Goal: Information Seeking & Learning: Compare options

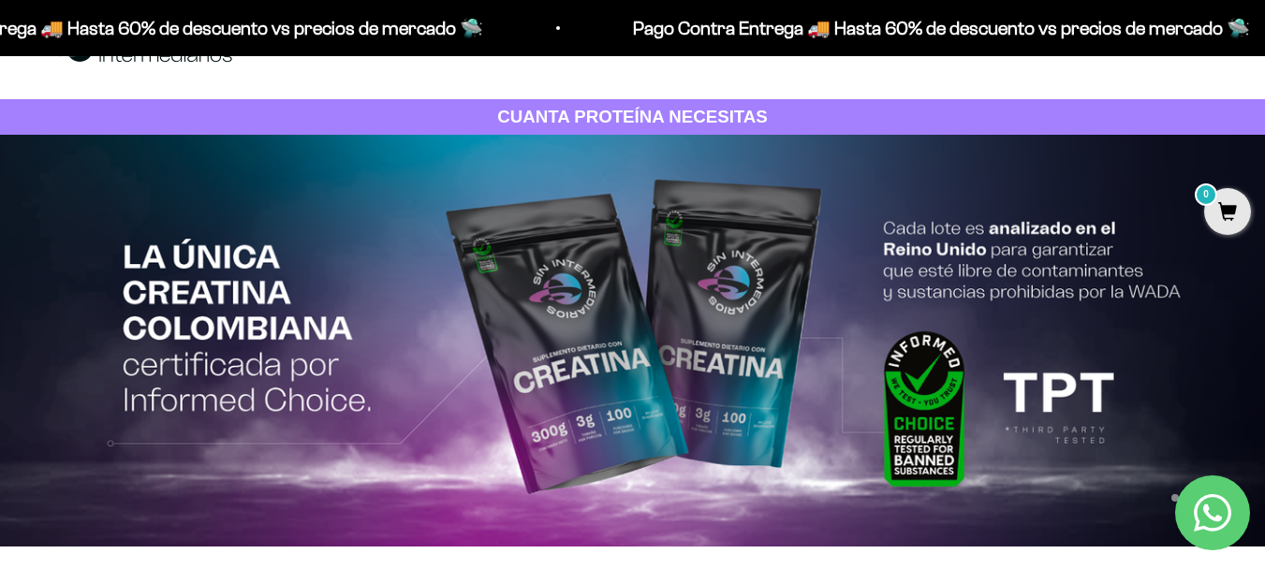
scroll to position [94, 0]
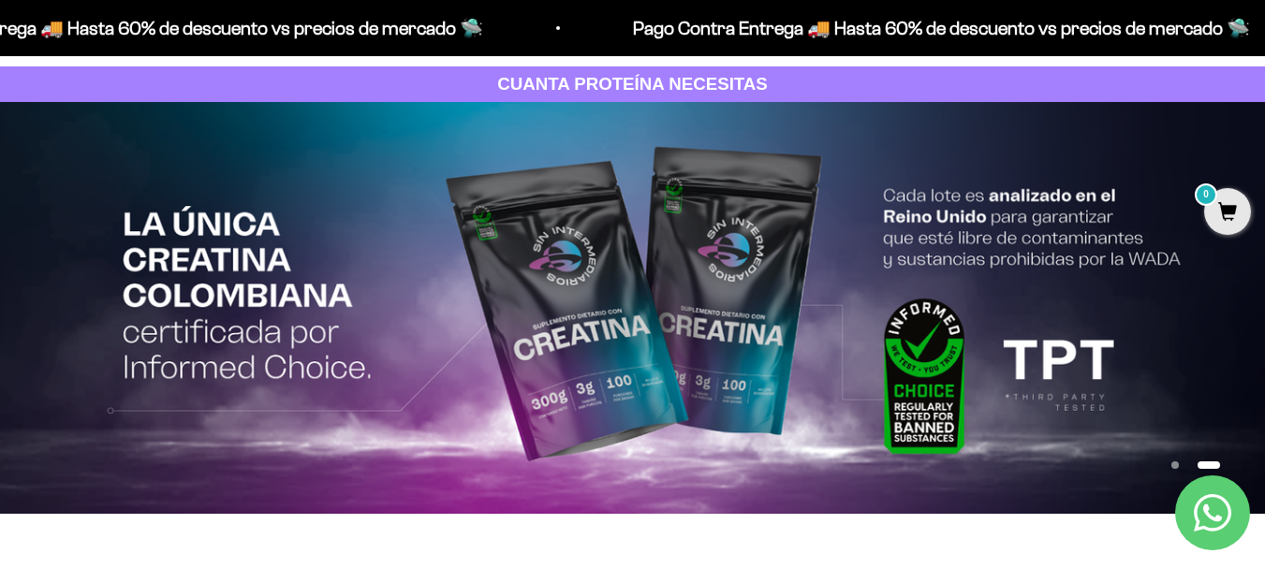
click at [815, 355] on img at bounding box center [632, 308] width 1265 height 412
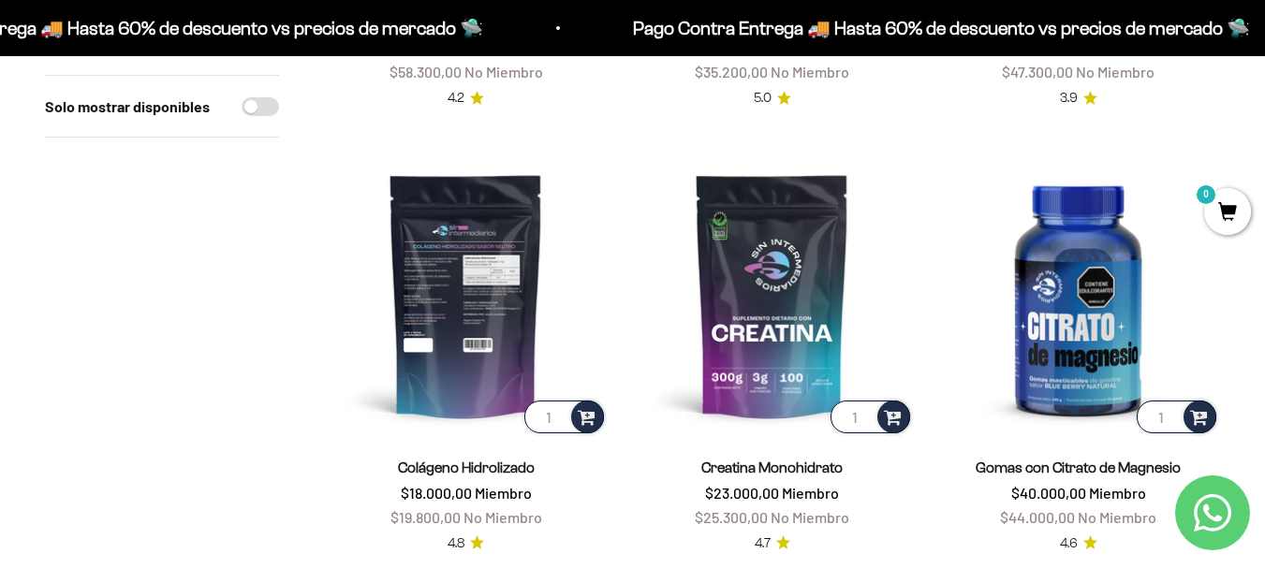
scroll to position [749, 0]
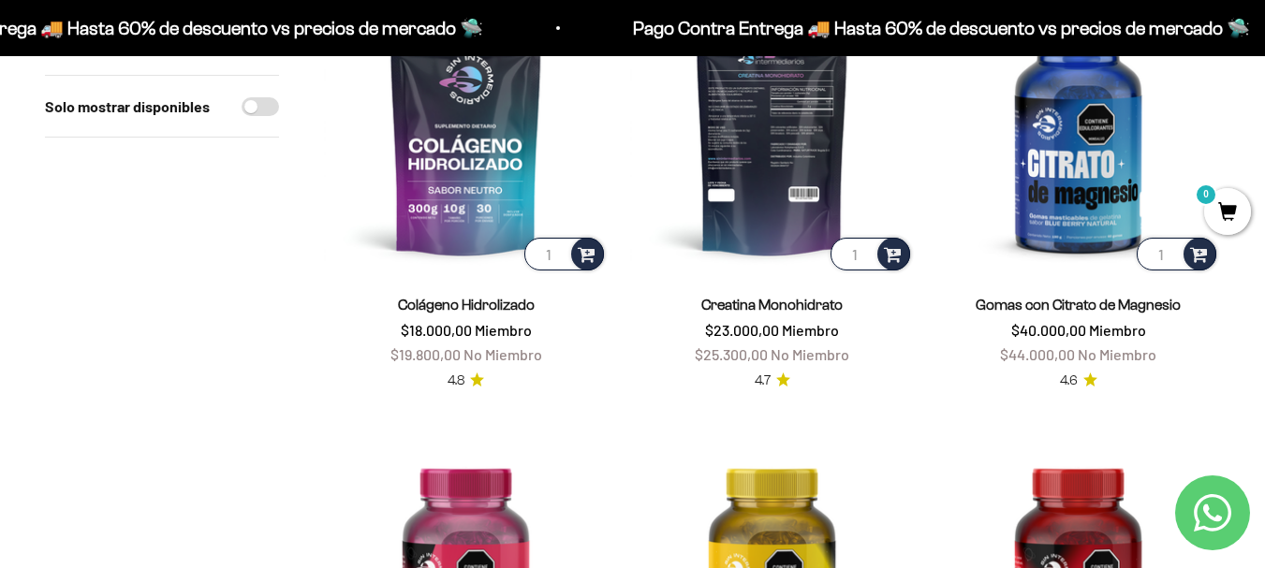
click at [766, 210] on img at bounding box center [772, 133] width 284 height 284
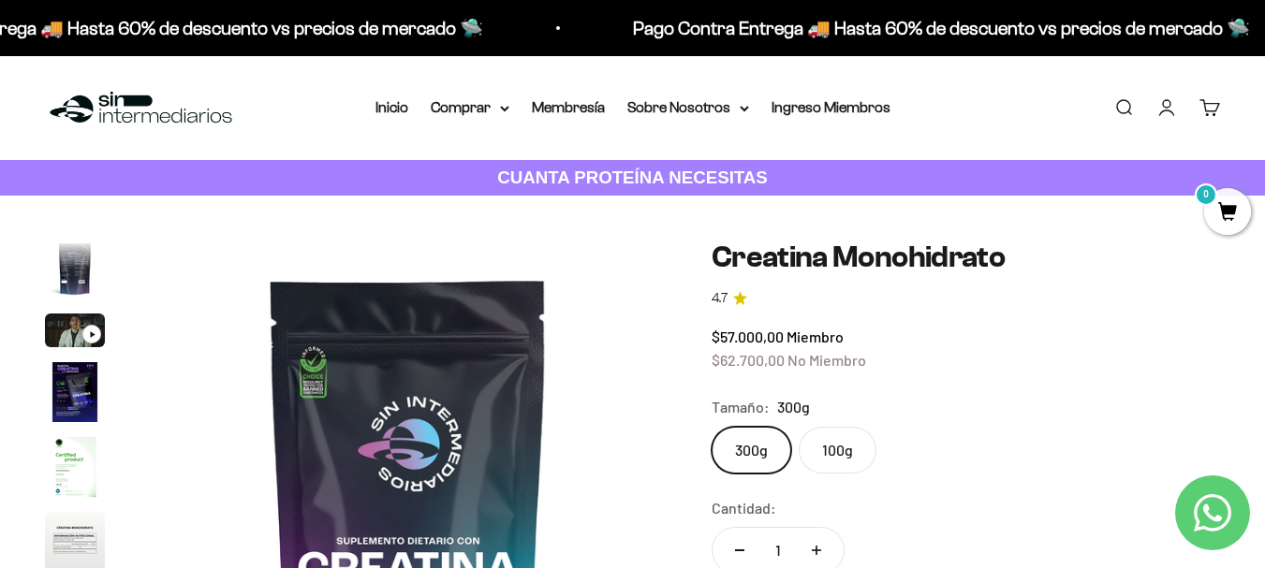
click at [849, 449] on label "100g" at bounding box center [838, 450] width 78 height 47
click at [712, 427] on input "100g" at bounding box center [711, 426] width 1 height 1
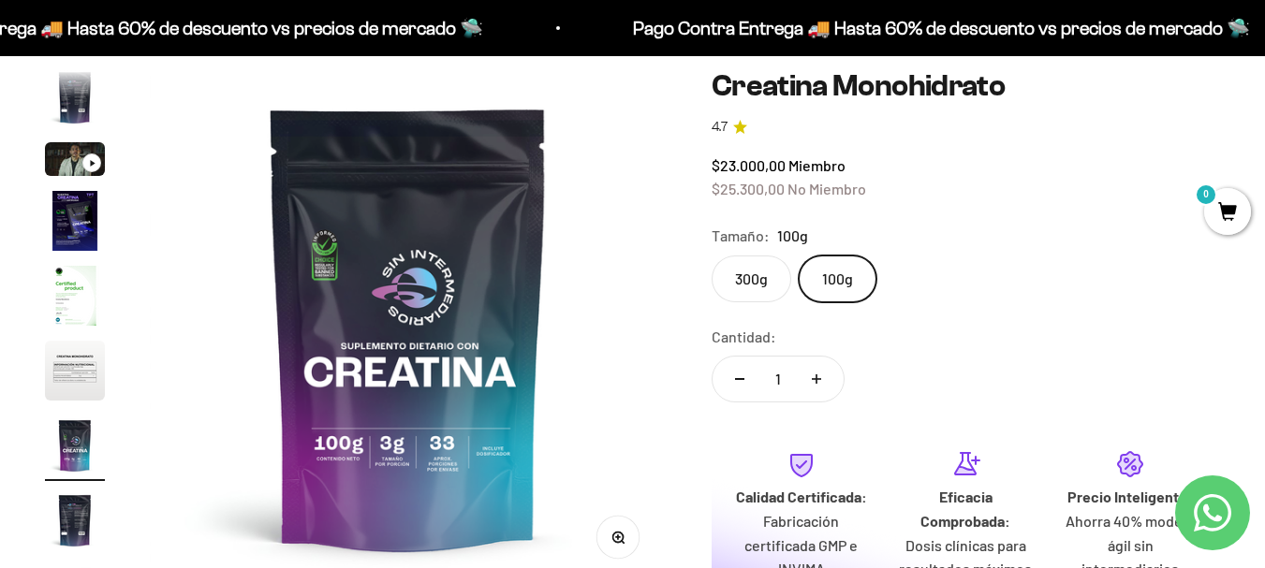
scroll to position [187, 0]
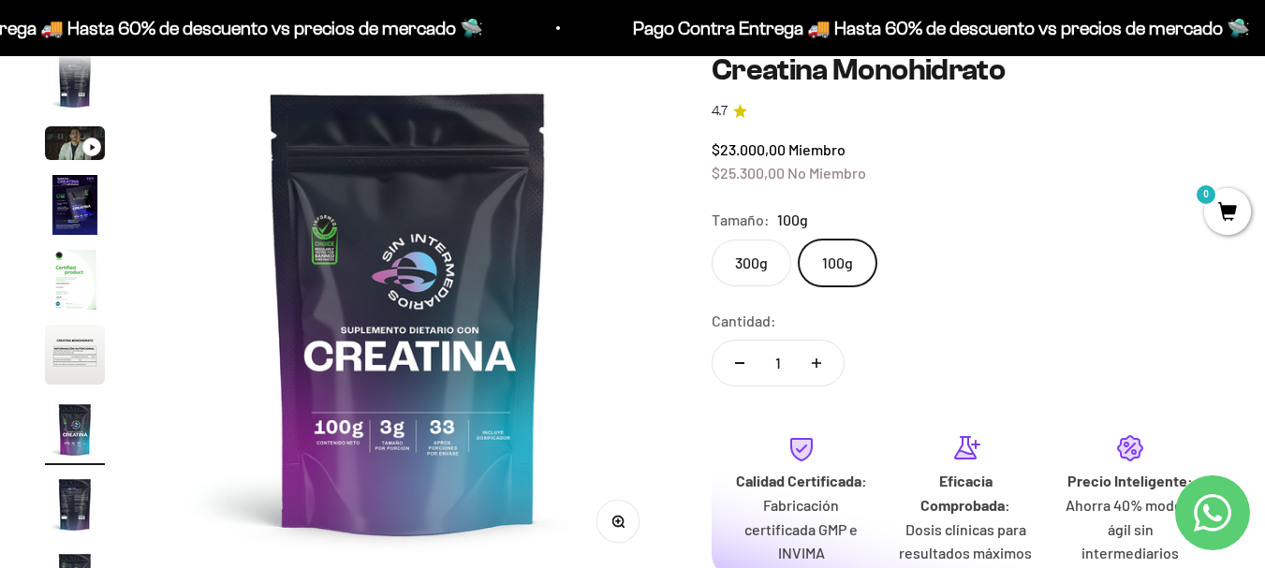
click at [354, 398] on img at bounding box center [408, 311] width 517 height 517
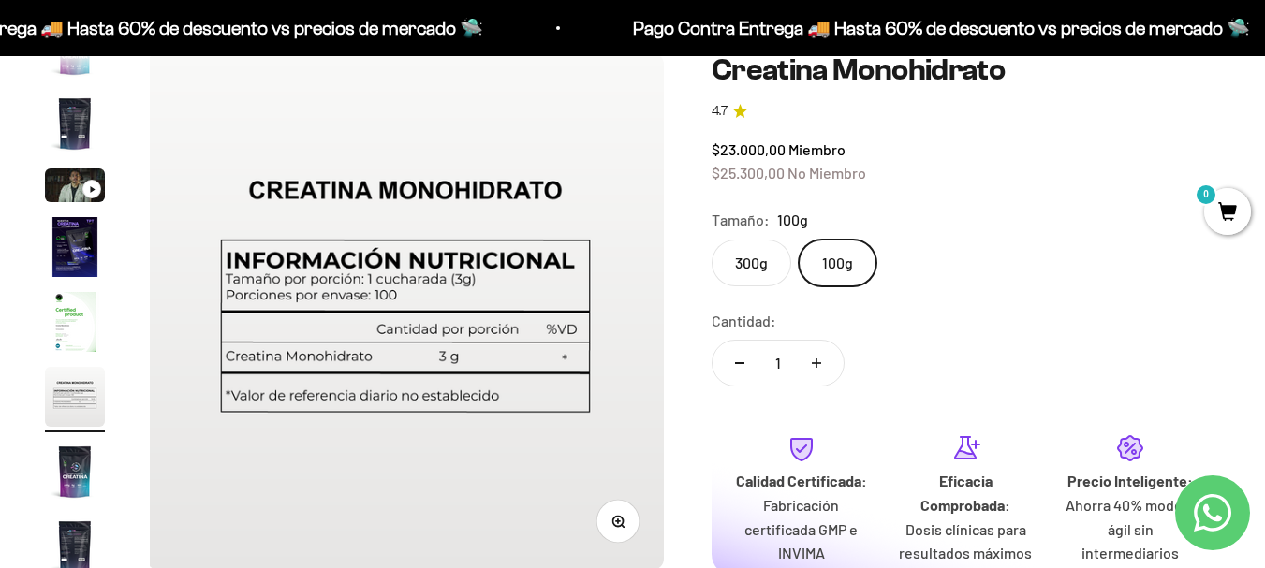
scroll to position [0, 2640]
click at [861, 264] on label "100g" at bounding box center [838, 263] width 78 height 47
click at [712, 240] on input "100g" at bounding box center [711, 239] width 1 height 1
click at [761, 265] on label "300g" at bounding box center [752, 263] width 80 height 47
click at [712, 240] on input "300g" at bounding box center [711, 239] width 1 height 1
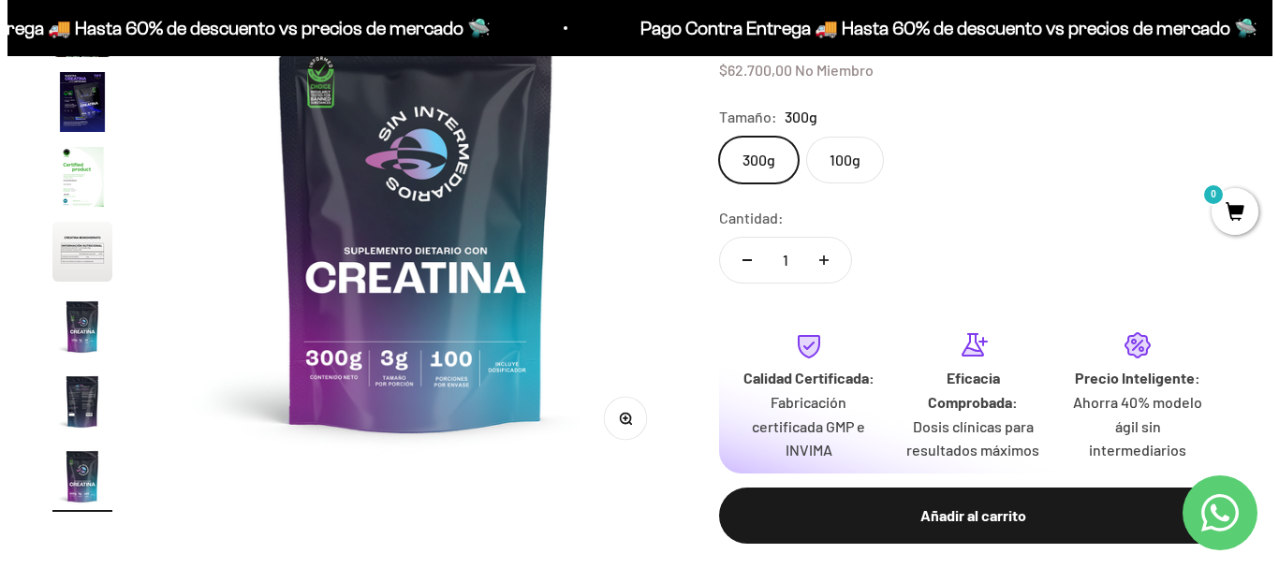
scroll to position [281, 0]
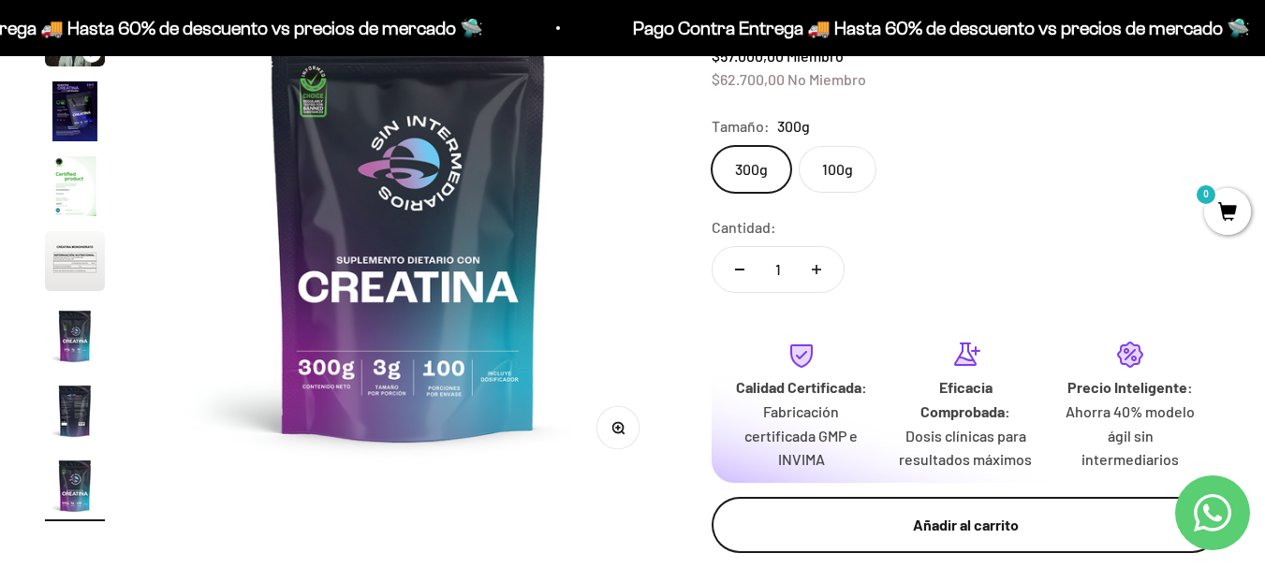
click at [1004, 525] on div "Añadir al carrito" at bounding box center [966, 525] width 434 height 24
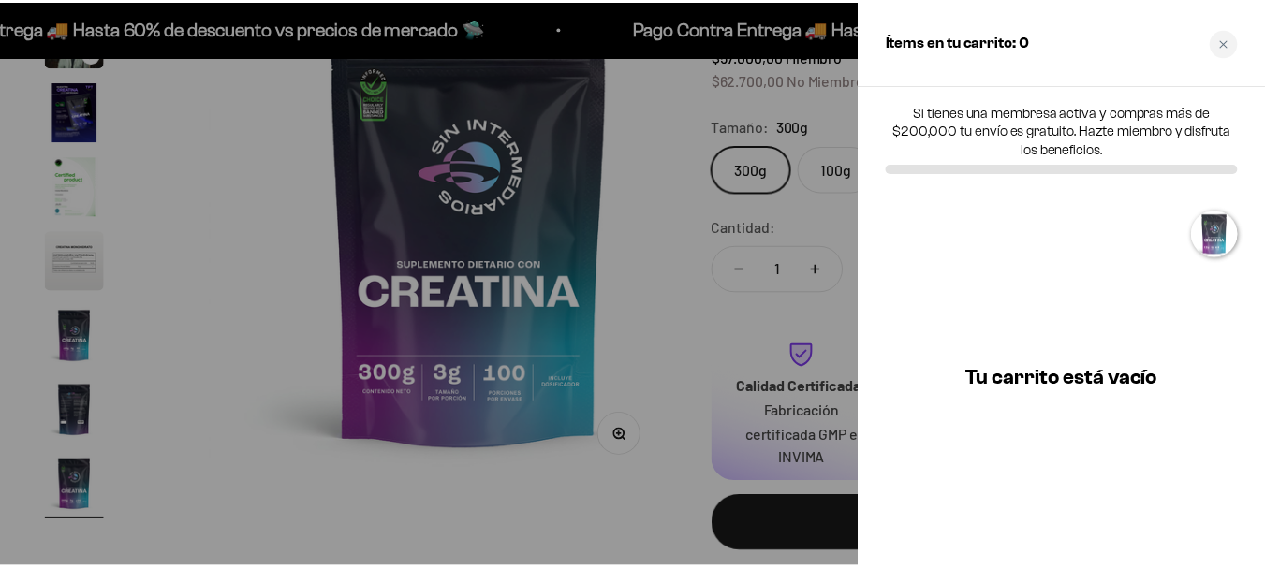
scroll to position [0, 4287]
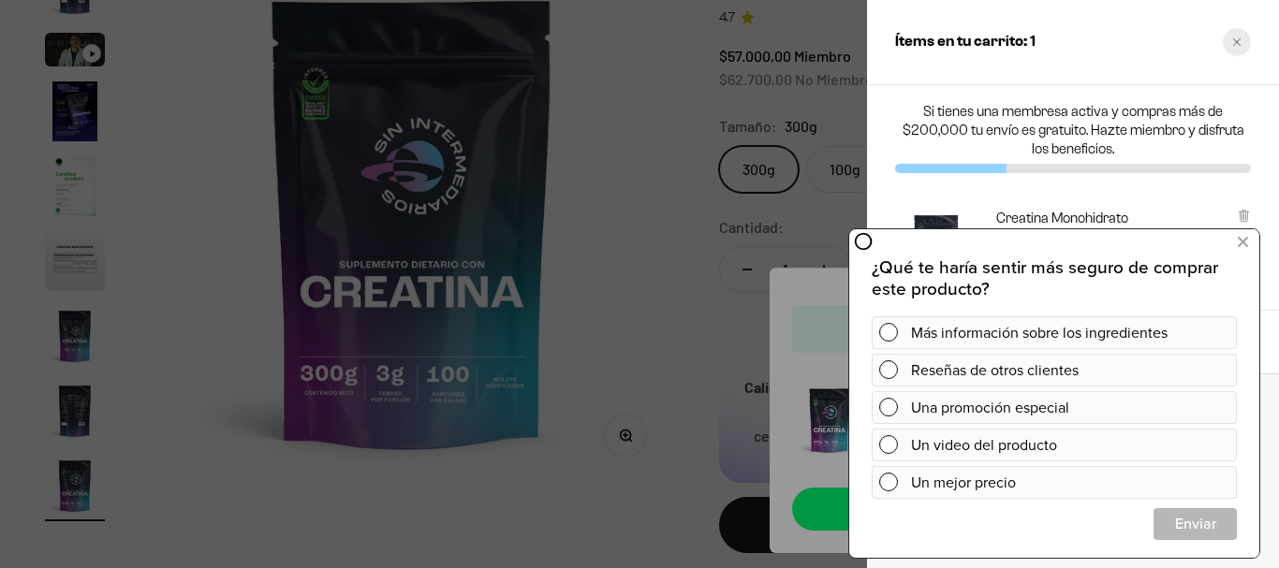
click at [1242, 38] on div "Close cart" at bounding box center [1237, 42] width 28 height 28
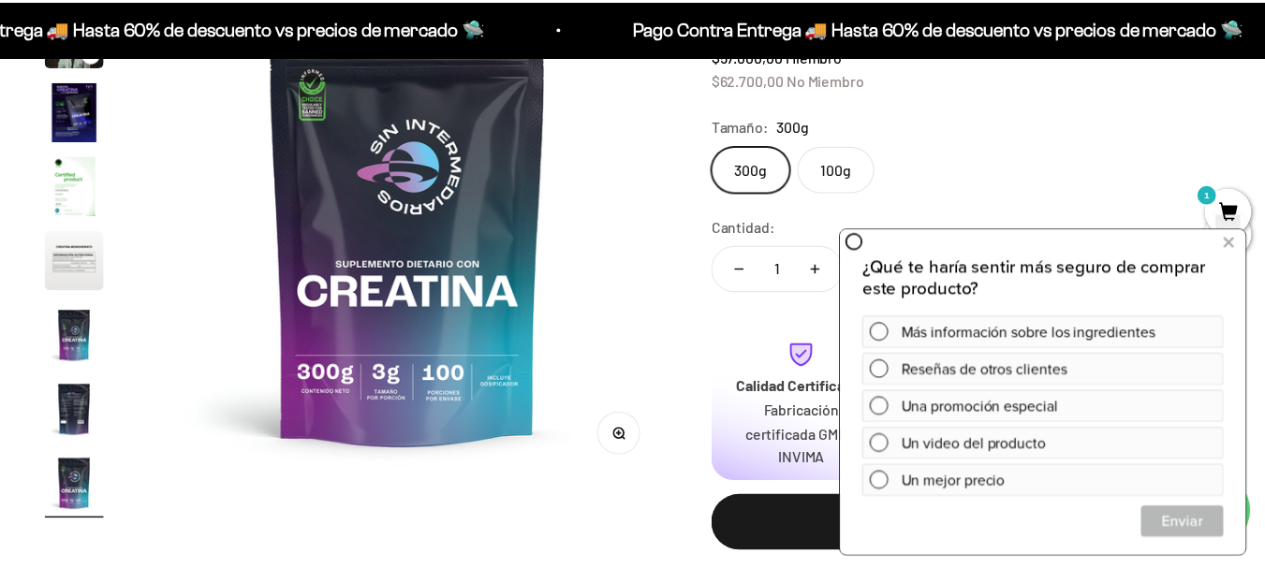
scroll to position [0, 4225]
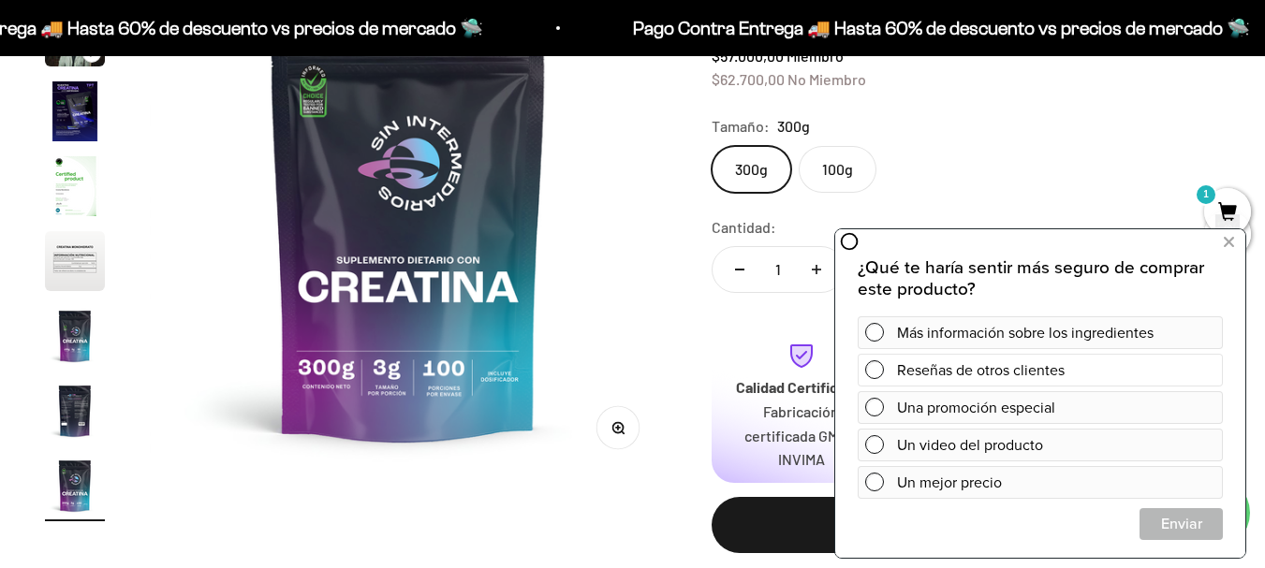
click at [1118, 372] on div "Reseñas de otros clientes" at bounding box center [1056, 370] width 318 height 33
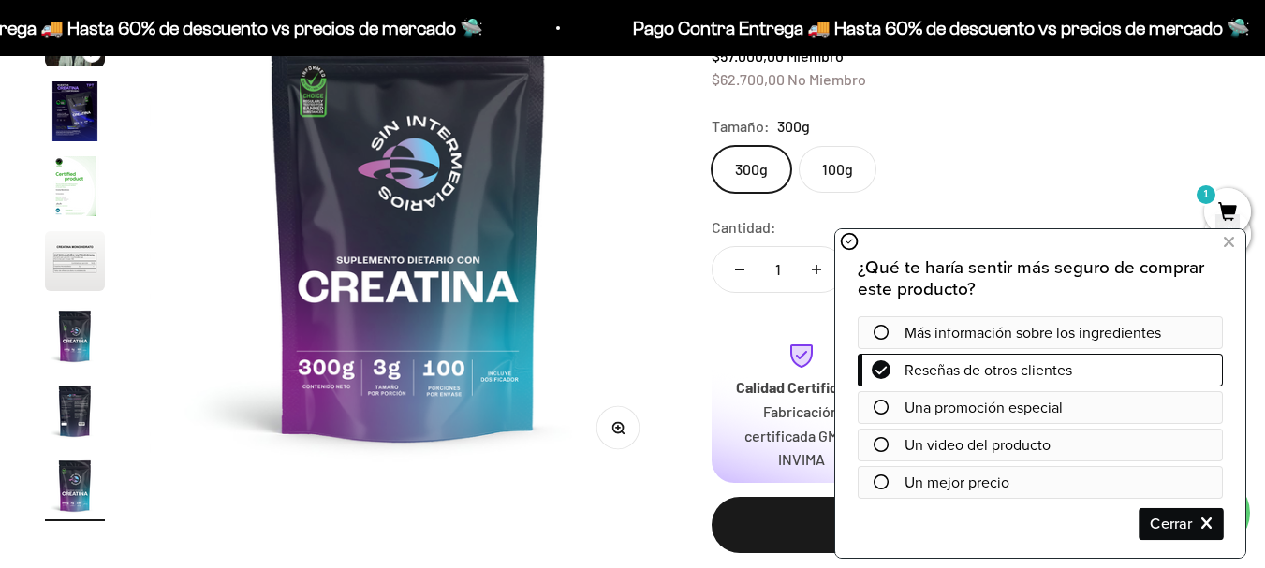
click at [1195, 528] on span "Cerrar" at bounding box center [1181, 524] width 81 height 33
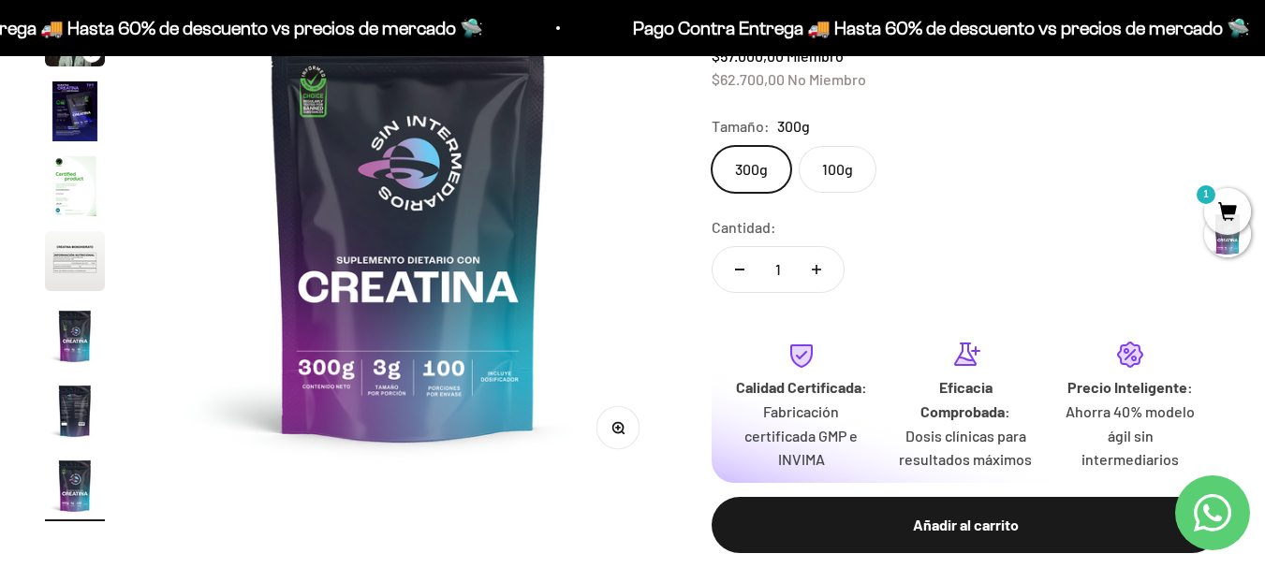
click at [1206, 497] on icon "Contact us on WhatsApp" at bounding box center [1212, 512] width 37 height 37
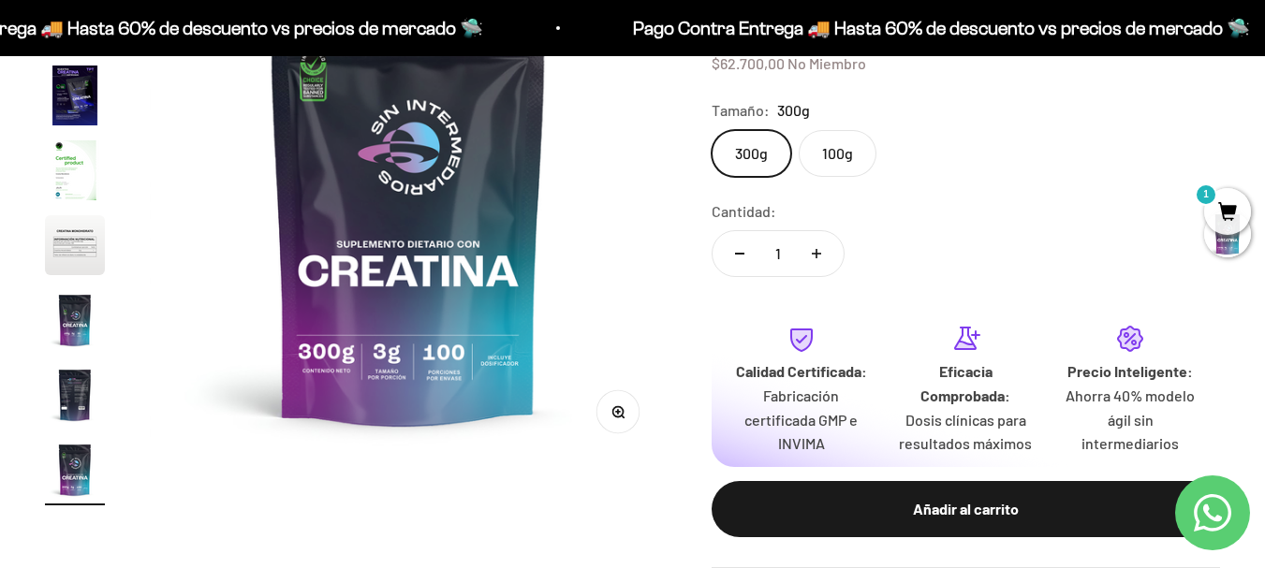
scroll to position [281, 0]
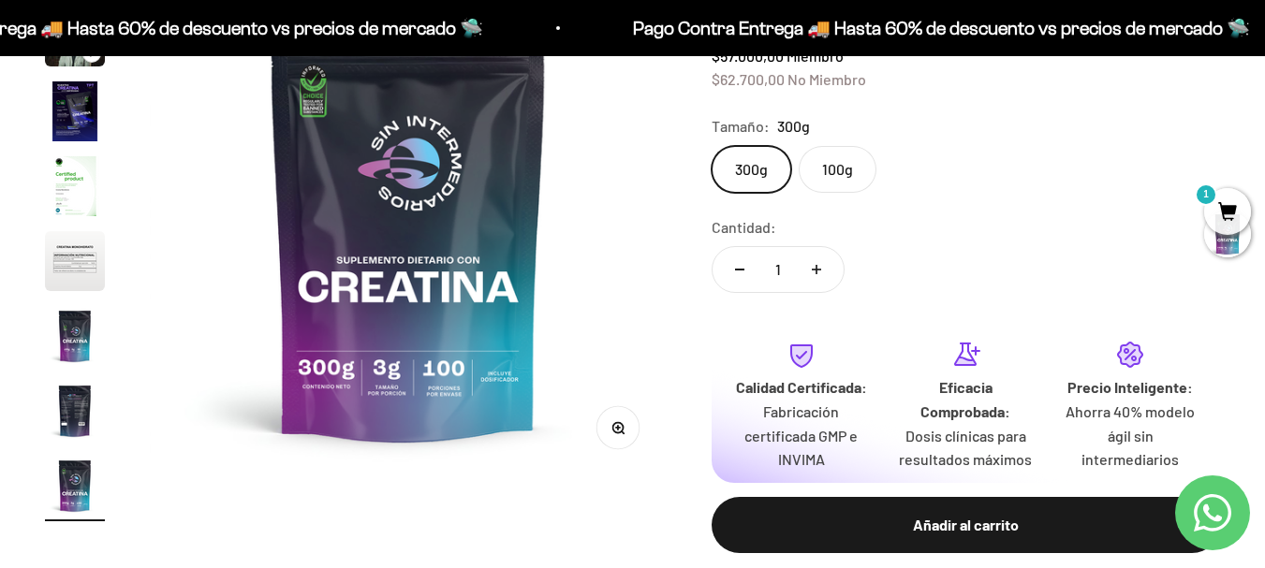
click at [66, 249] on img "Ir al artículo 6" at bounding box center [75, 261] width 60 height 60
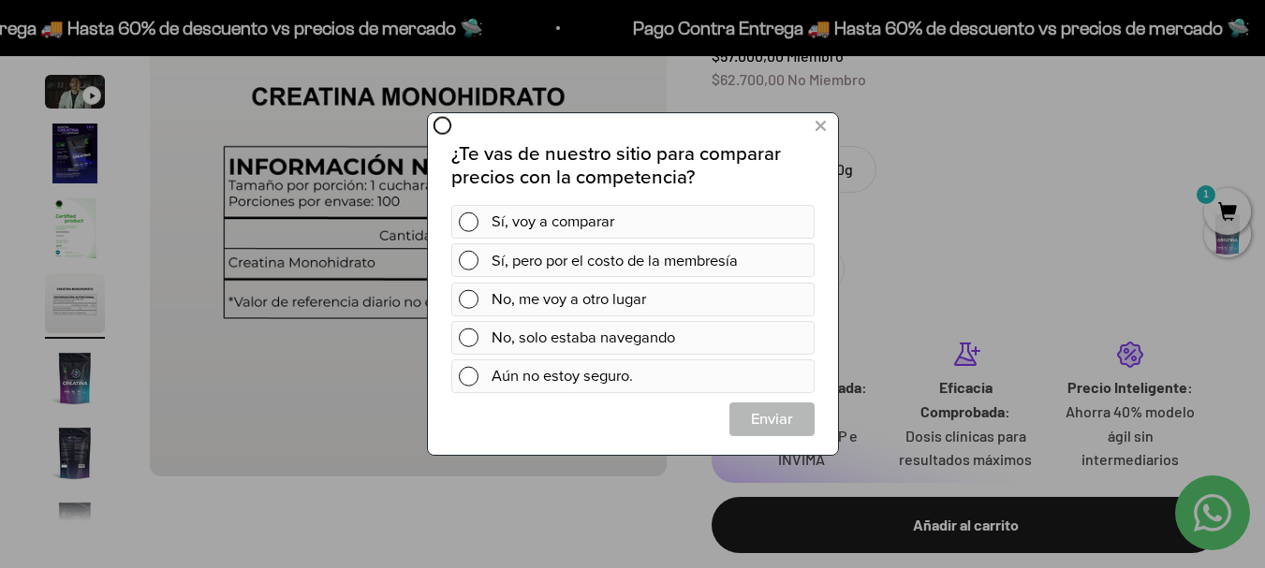
scroll to position [0, 0]
click at [818, 121] on icon at bounding box center [820, 126] width 10 height 25
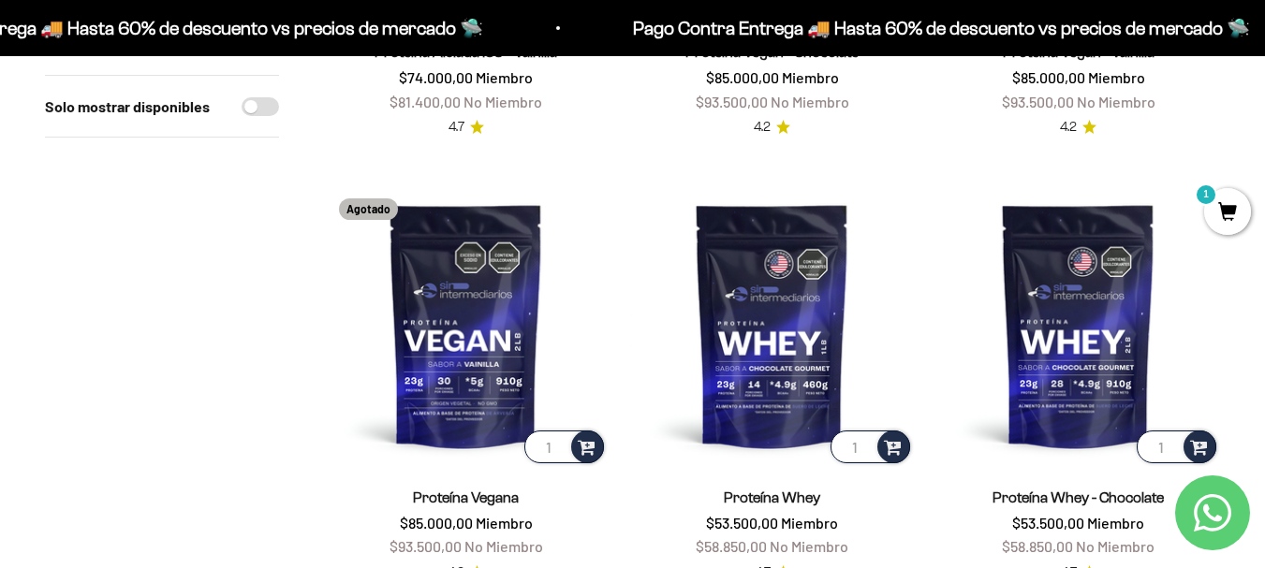
scroll to position [3278, 0]
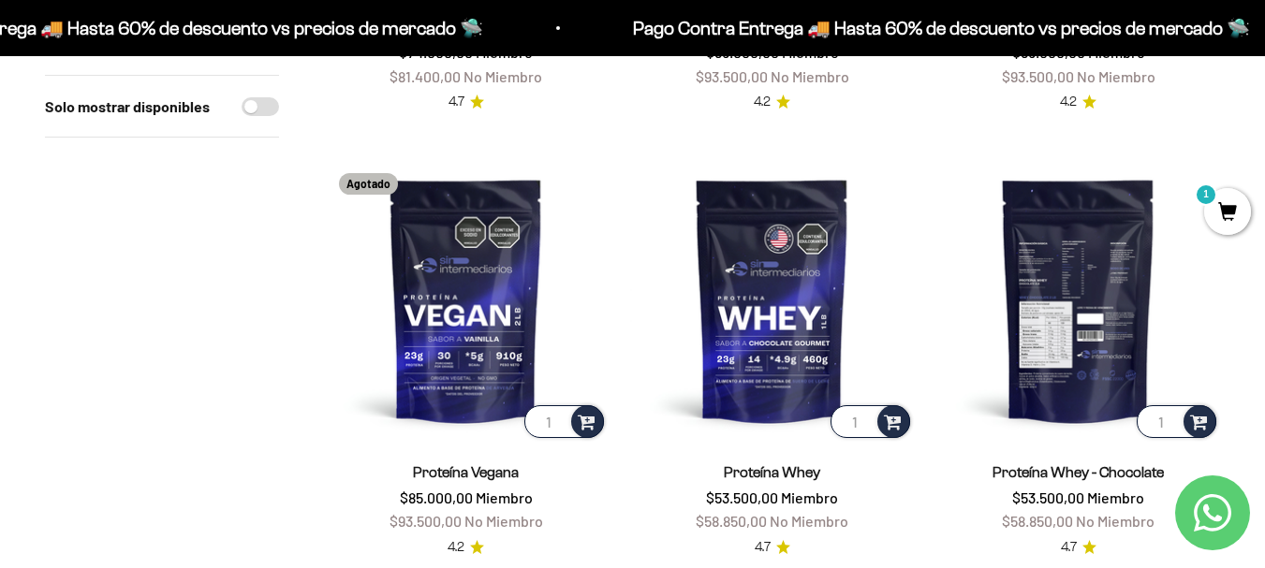
click at [1056, 307] on img at bounding box center [1079, 300] width 284 height 284
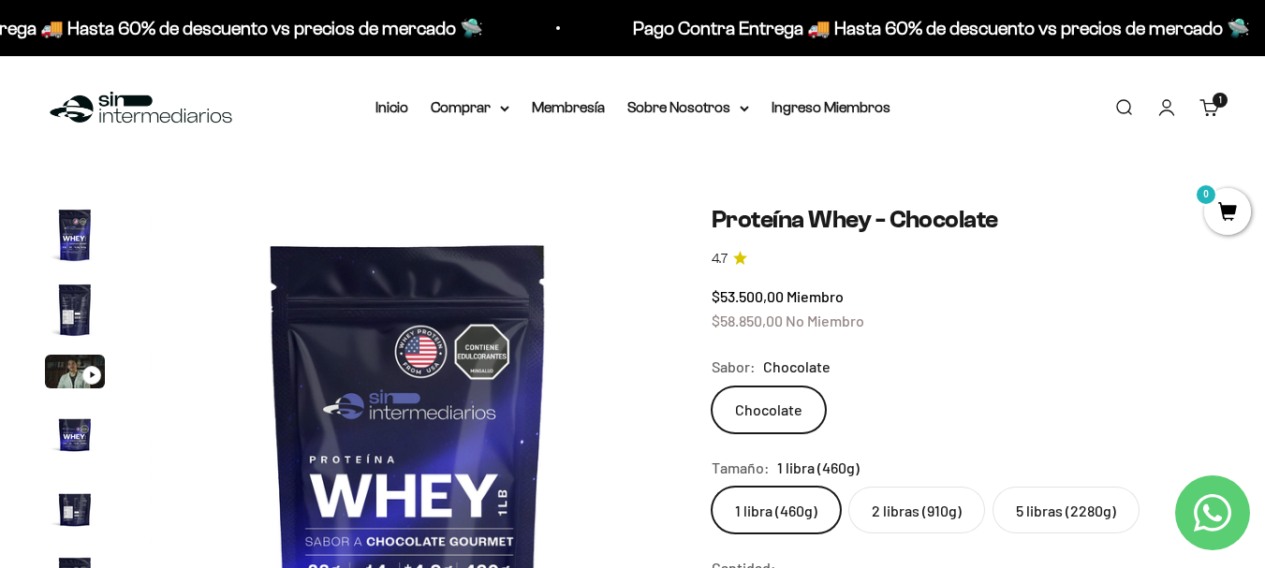
scroll to position [187, 0]
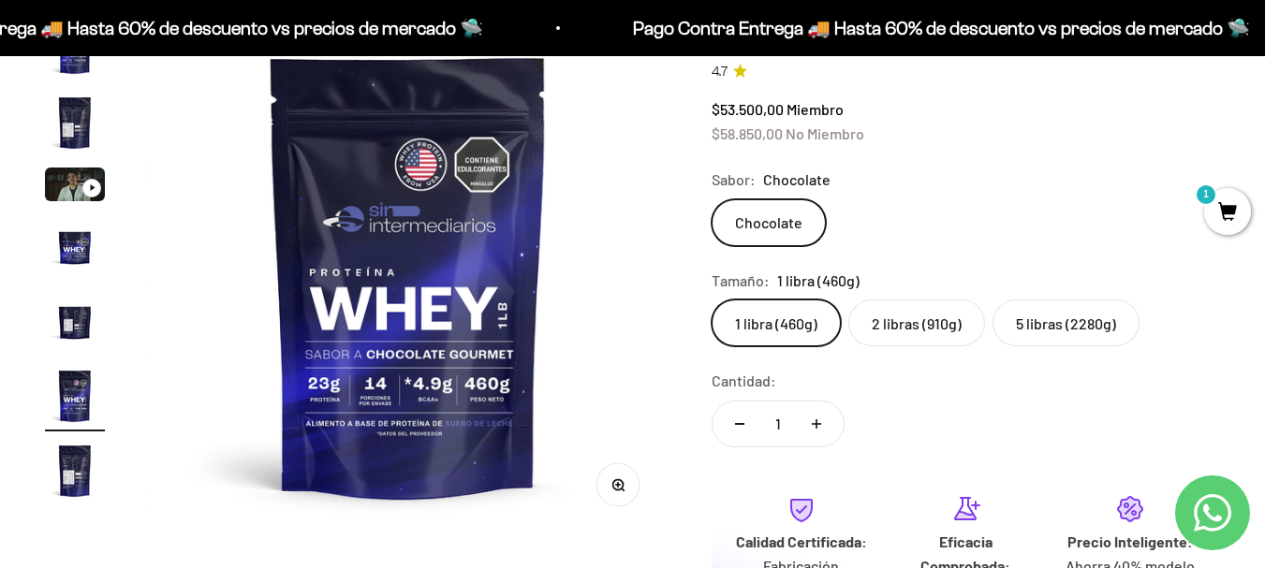
click at [1082, 317] on label "5 libras (2280g)" at bounding box center [1066, 323] width 147 height 47
click at [712, 300] on input "5 libras (2280g)" at bounding box center [711, 299] width 1 height 1
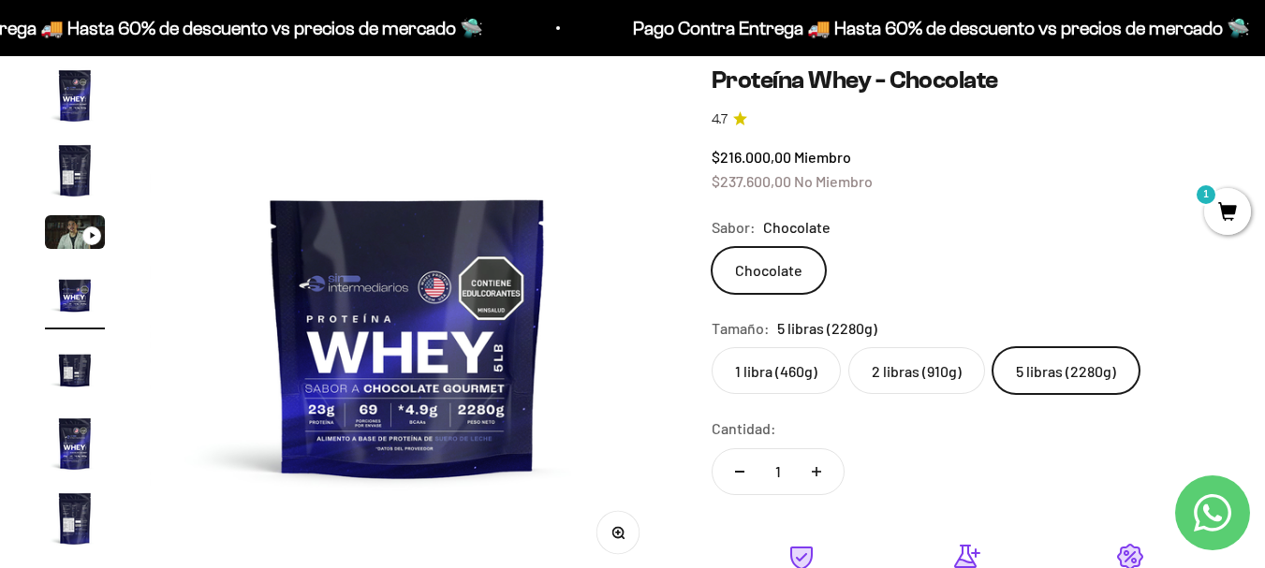
scroll to position [187, 0]
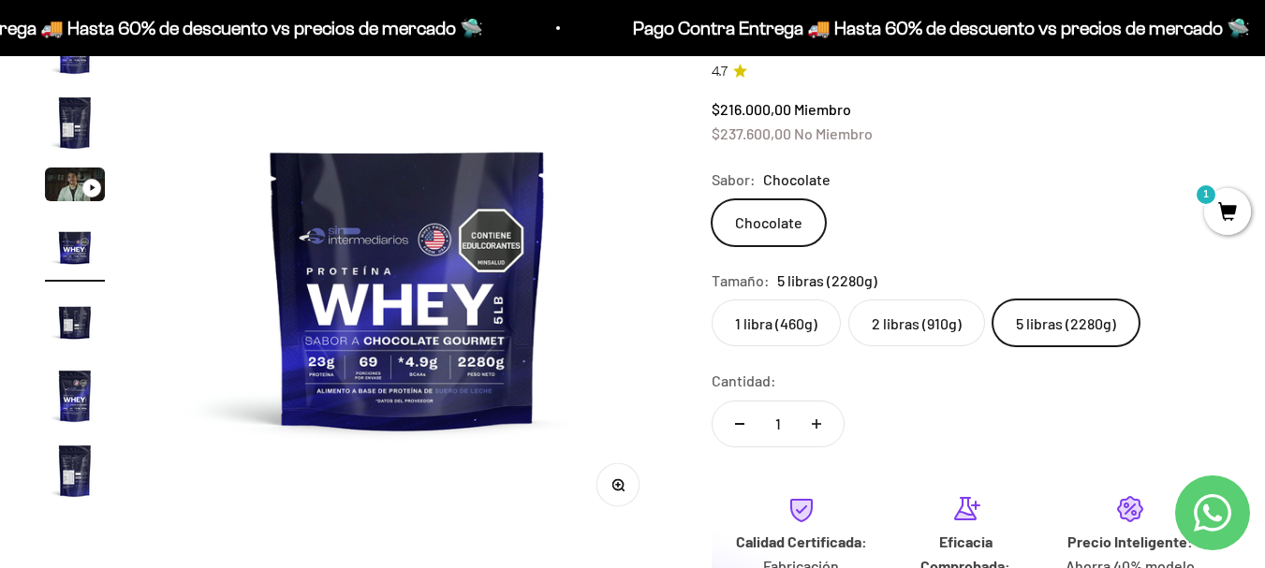
click at [891, 323] on label "2 libras (910g)" at bounding box center [917, 323] width 137 height 47
click at [712, 300] on input "2 libras (910g)" at bounding box center [711, 299] width 1 height 1
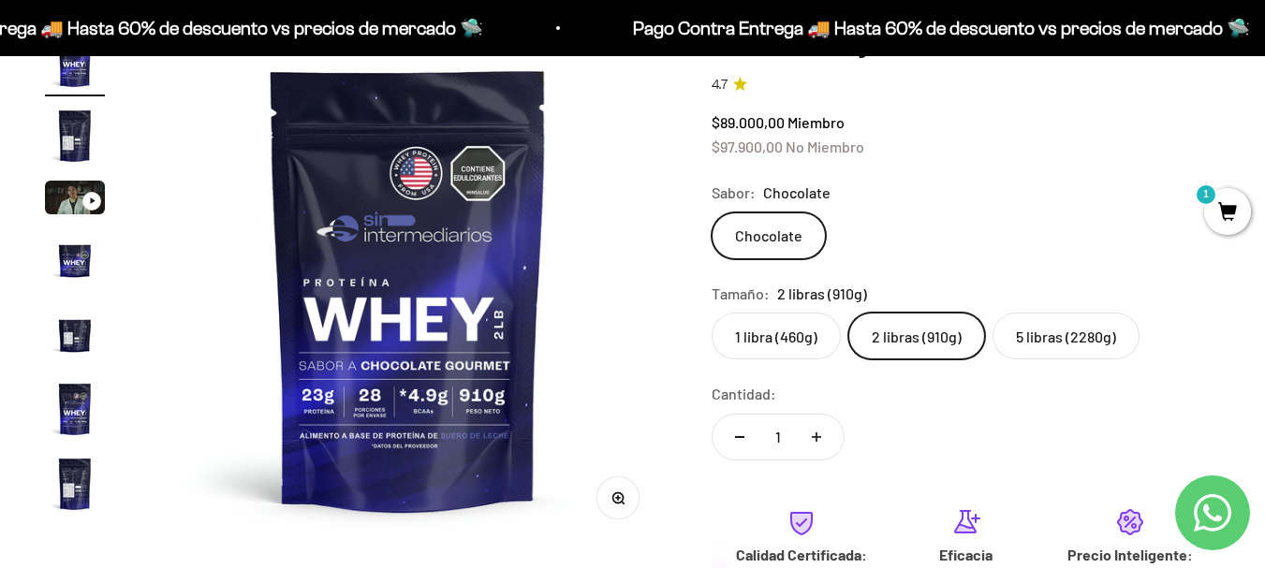
scroll to position [187, 0]
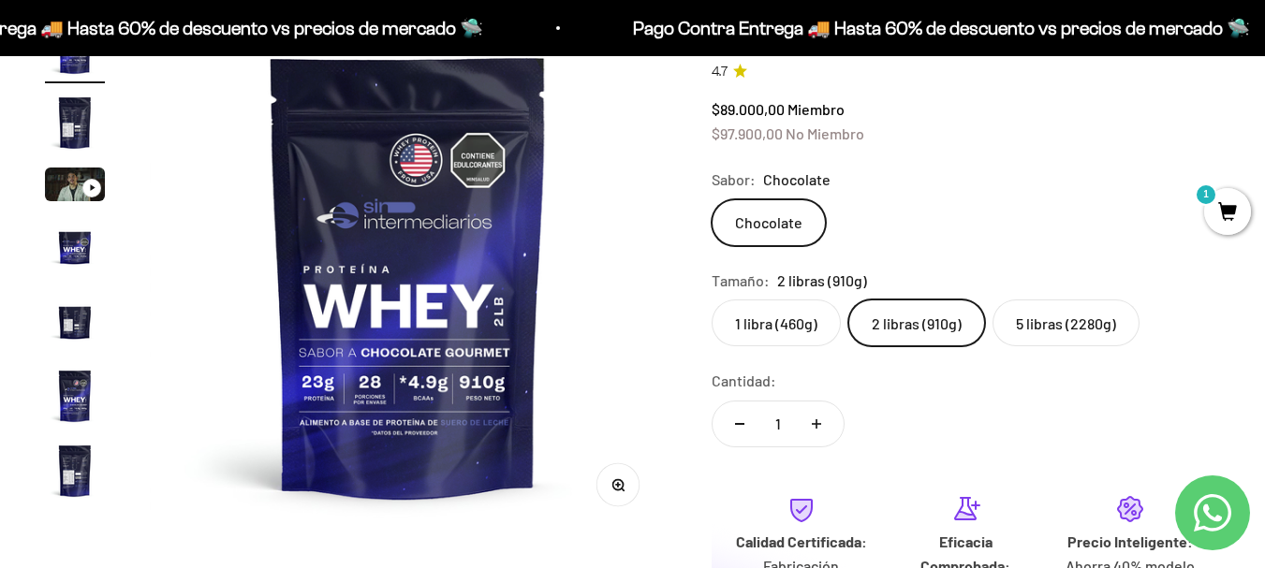
click at [1081, 320] on label "5 libras (2280g)" at bounding box center [1066, 323] width 147 height 47
click at [712, 300] on input "5 libras (2280g)" at bounding box center [711, 299] width 1 height 1
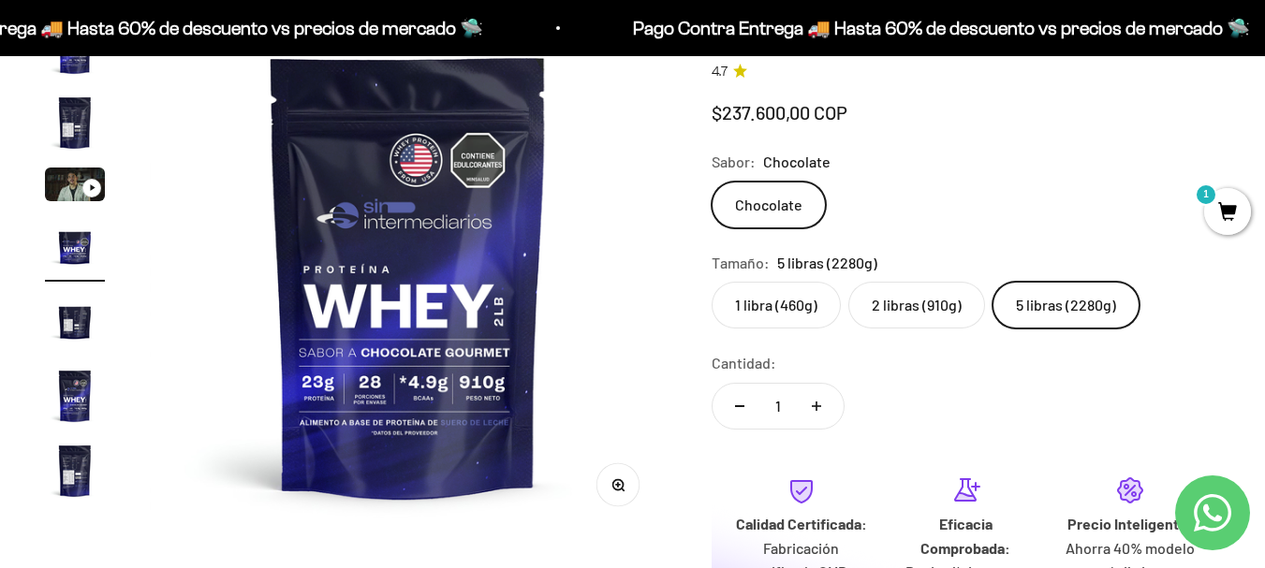
scroll to position [0, 1585]
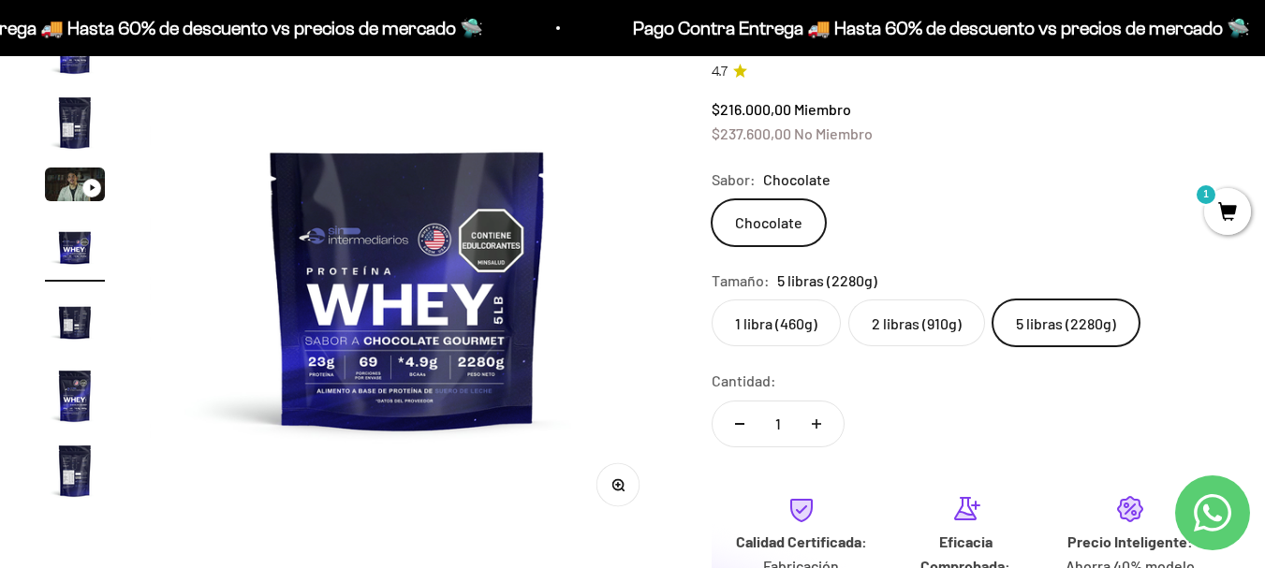
click at [930, 318] on label "2 libras (910g)" at bounding box center [917, 323] width 137 height 47
click at [712, 300] on input "2 libras (910g)" at bounding box center [711, 299] width 1 height 1
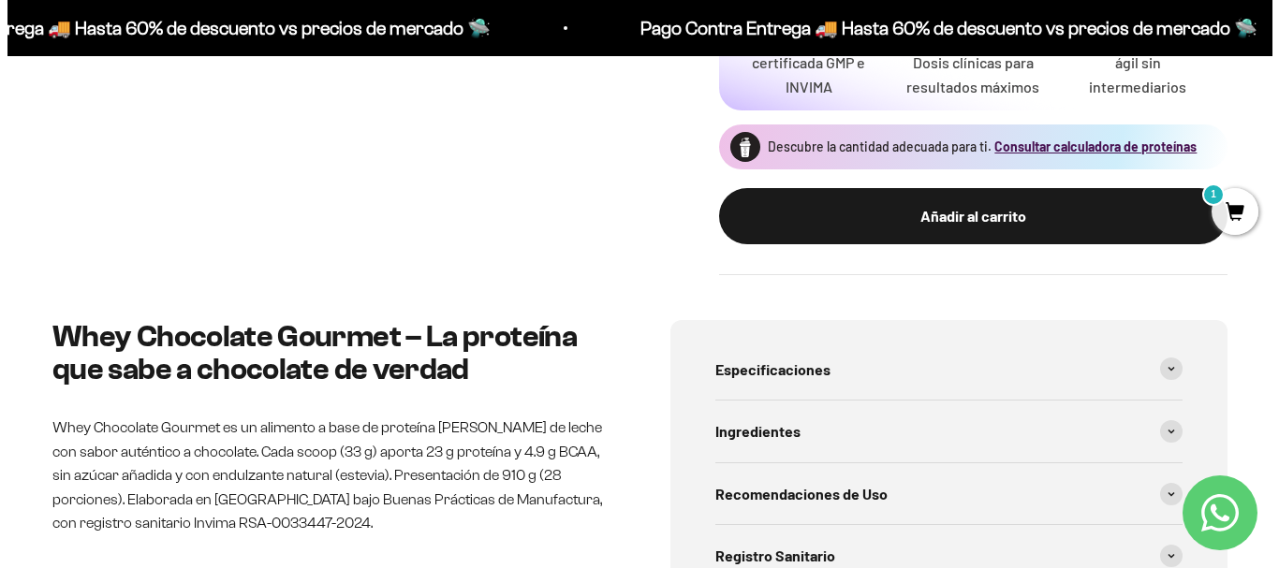
scroll to position [656, 0]
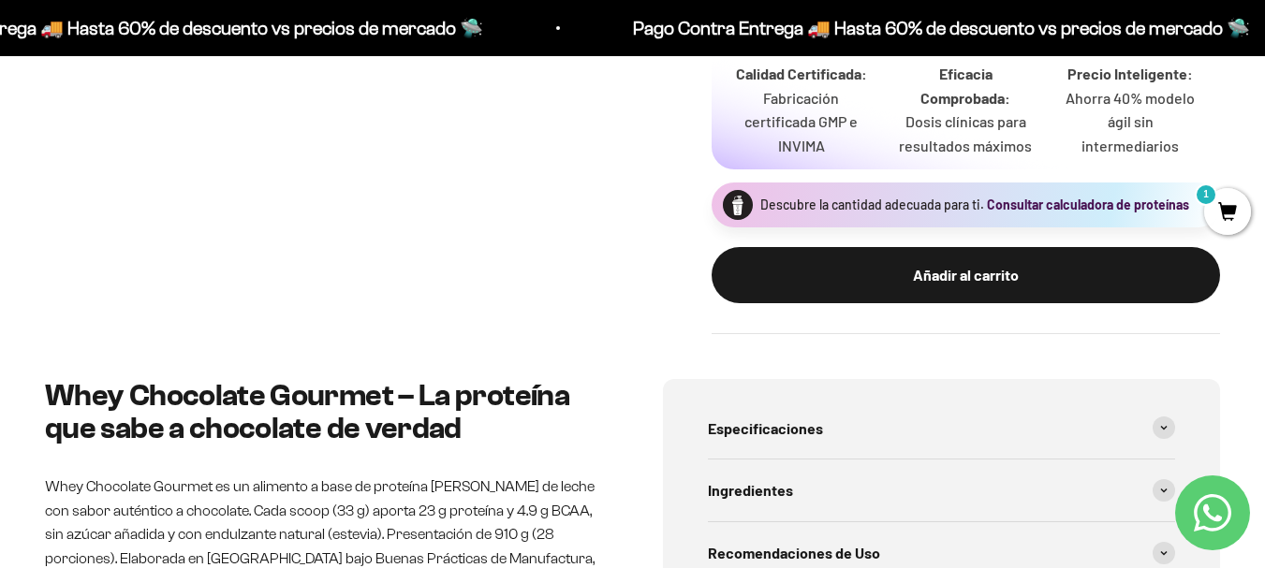
click at [1085, 201] on button "Consultar calculadora de proteínas" at bounding box center [1088, 205] width 202 height 19
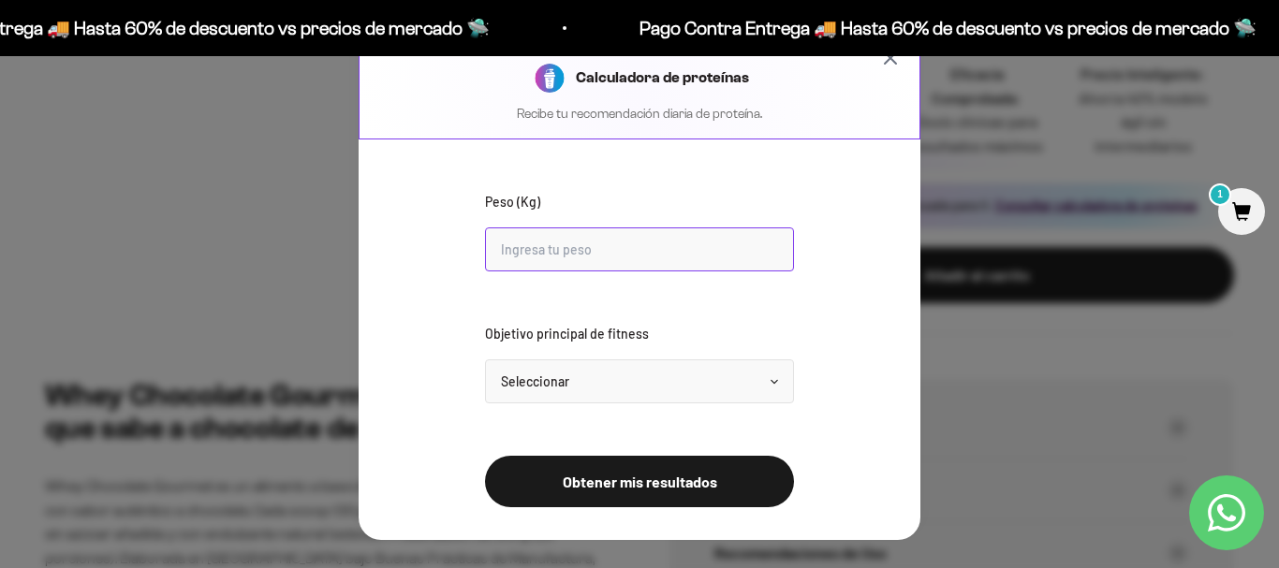
click at [709, 258] on input "Peso (Kg)" at bounding box center [639, 250] width 309 height 44
type input "79"
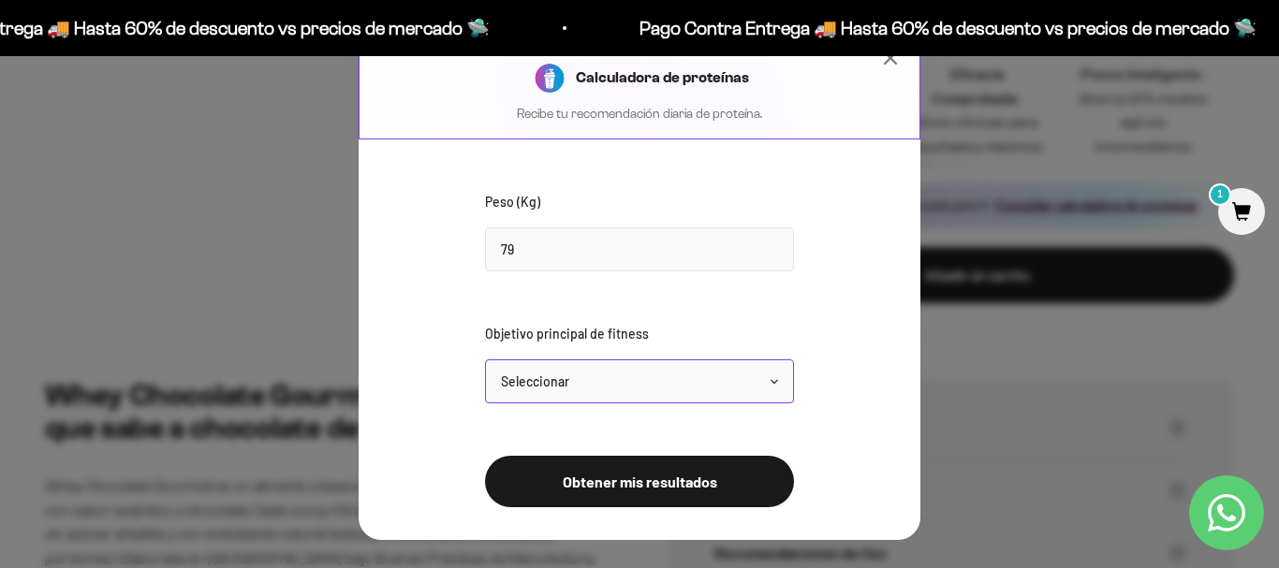
click at [705, 386] on select "Seleccionar Mantener peso Perder grasa Ganar músculo" at bounding box center [639, 382] width 309 height 44
select select "gain"
click at [485, 360] on select "Seleccionar Mantener peso Perder grasa Ganar músculo" at bounding box center [639, 382] width 309 height 44
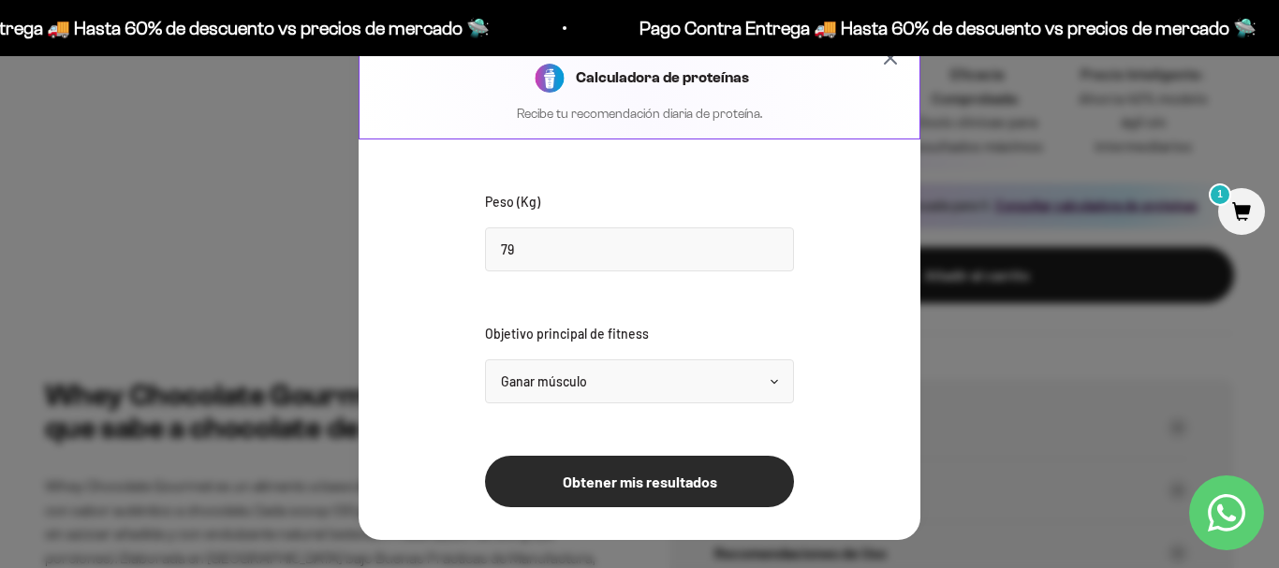
click at [677, 483] on button "Obtener mis resultados" at bounding box center [639, 482] width 309 height 52
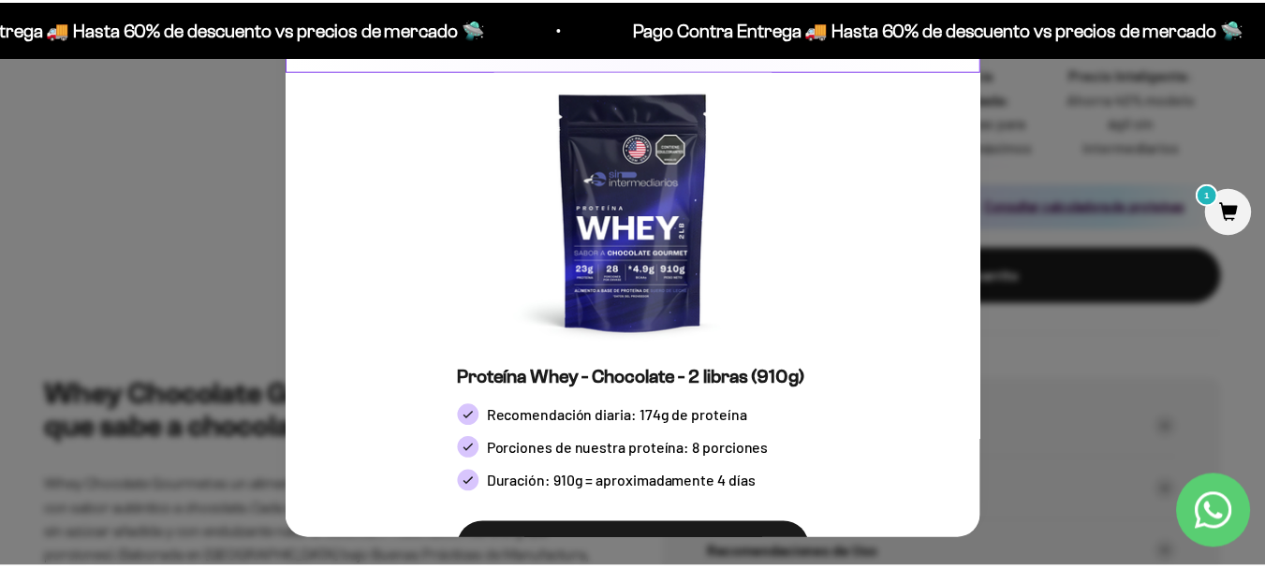
scroll to position [0, 0]
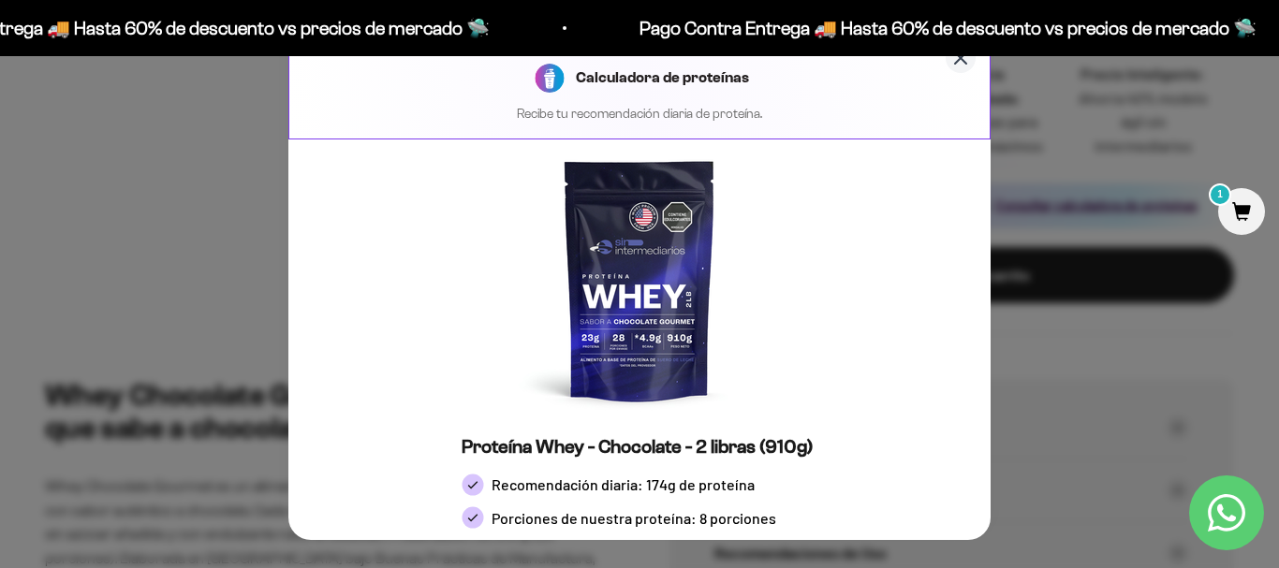
click at [950, 66] on icon "Cerrar calculadora" at bounding box center [961, 58] width 22 height 22
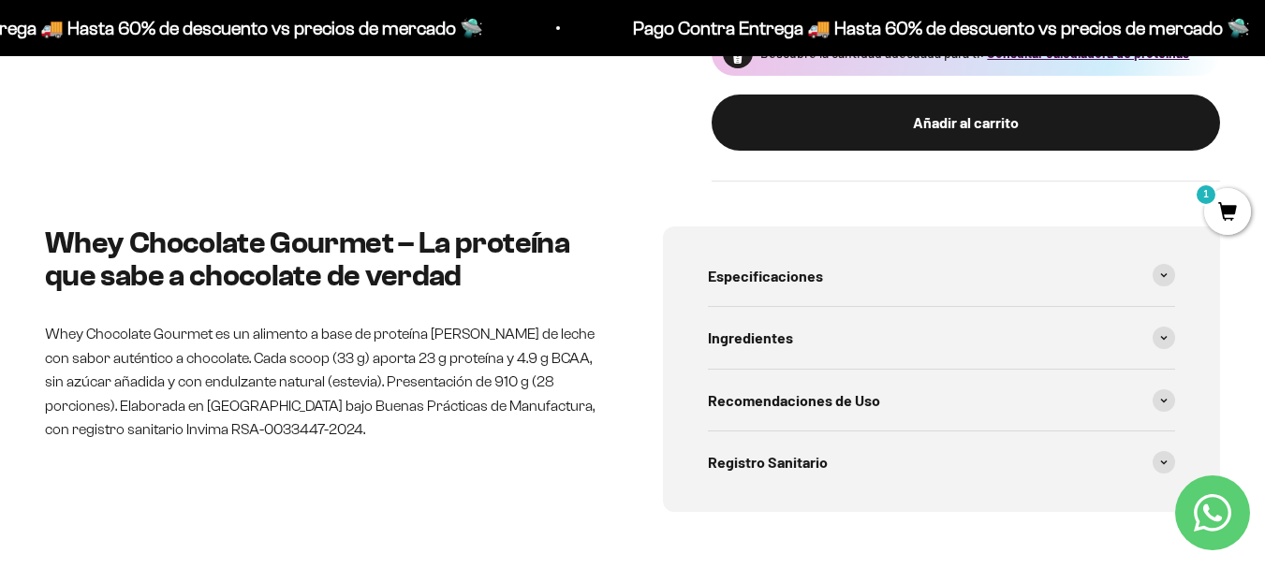
scroll to position [937, 0]
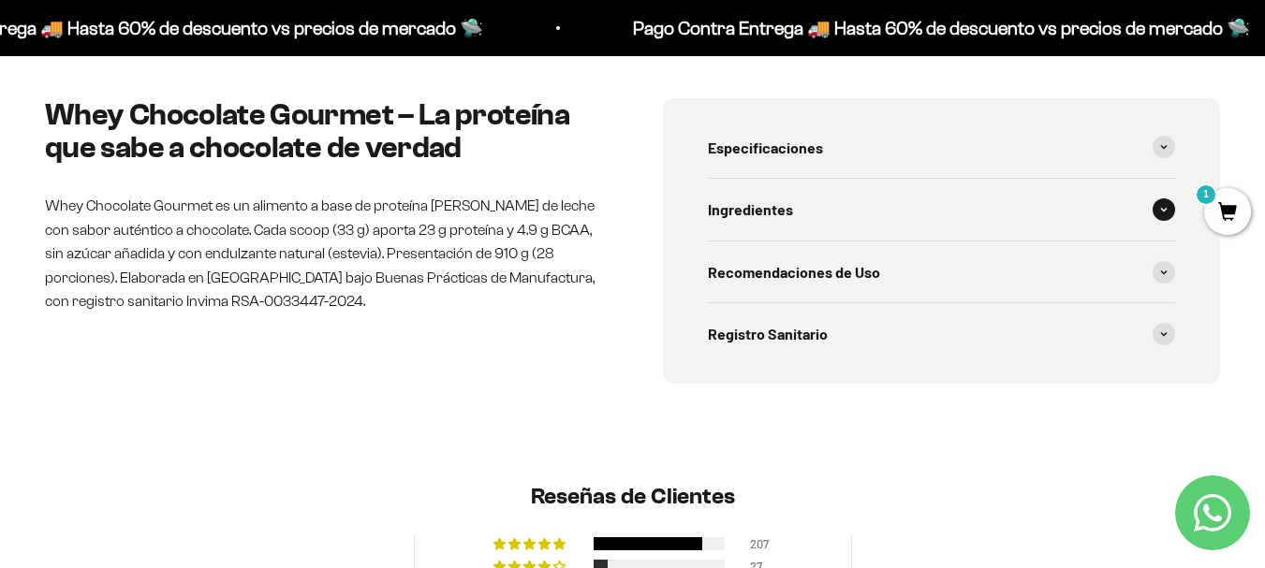
click at [996, 190] on div "Ingredientes" at bounding box center [942, 210] width 468 height 62
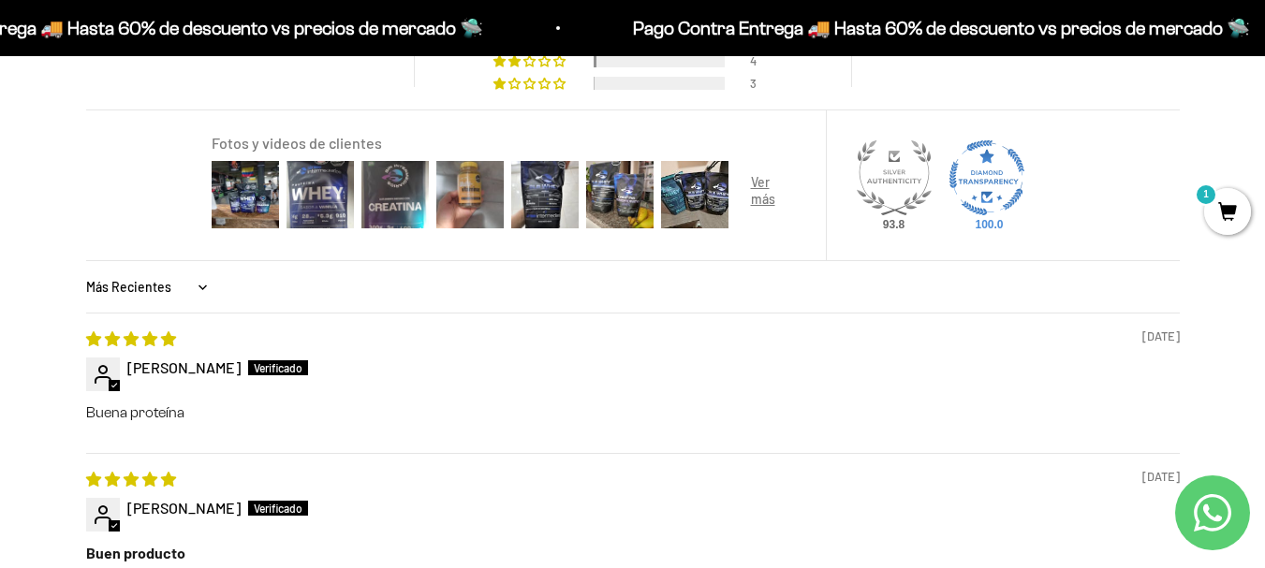
scroll to position [1387, 0]
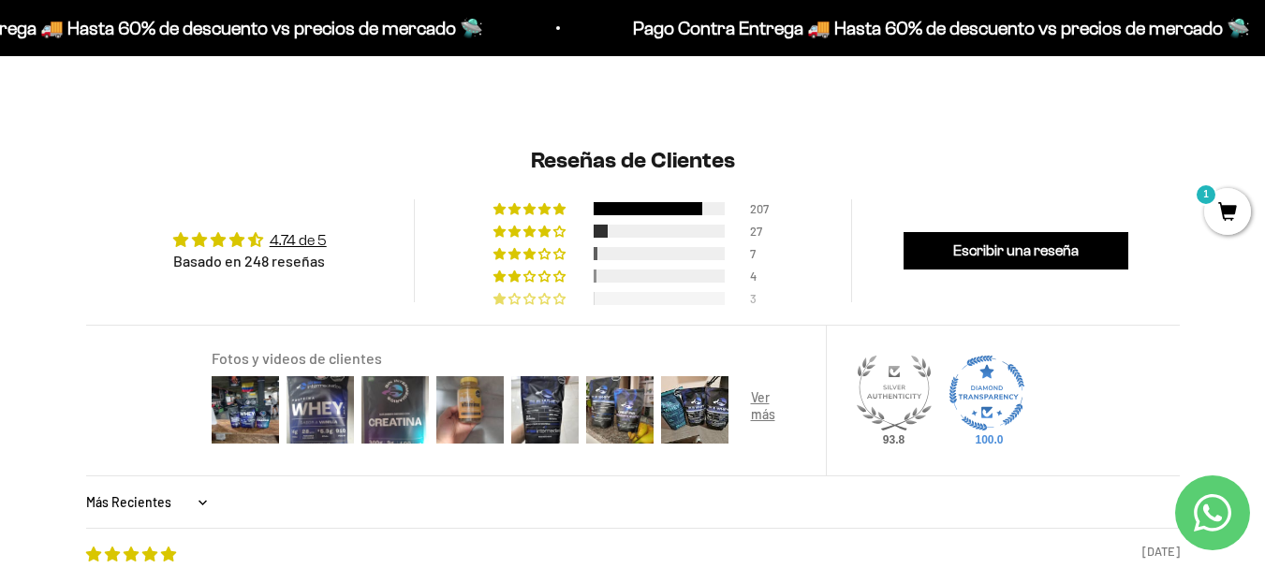
click at [715, 292] on div at bounding box center [659, 298] width 131 height 13
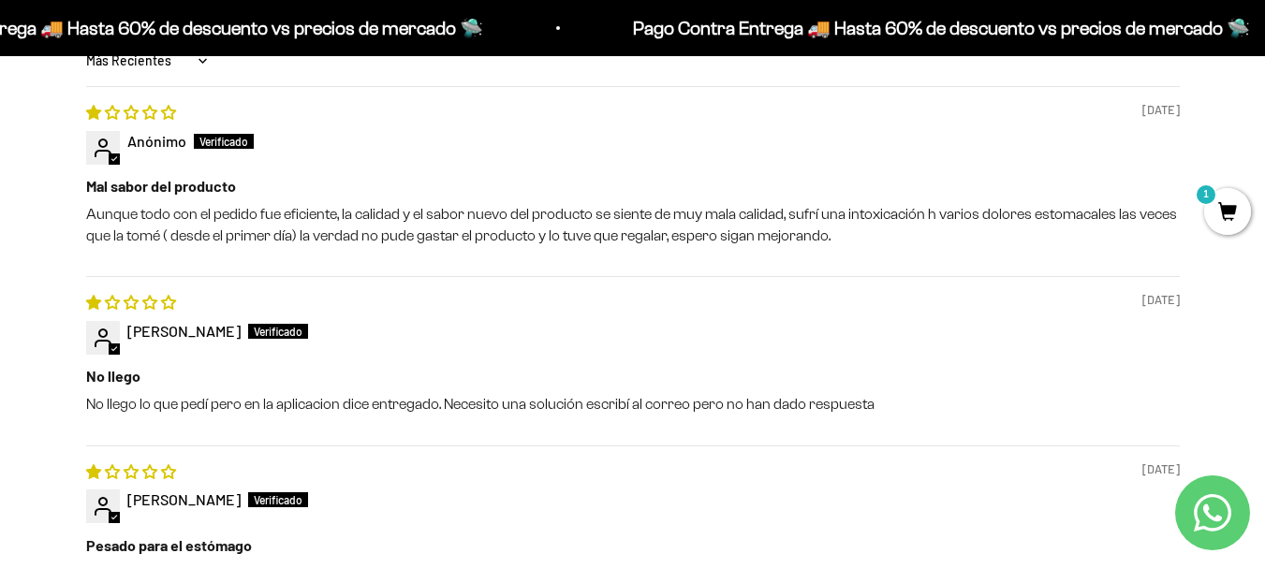
scroll to position [1742, 0]
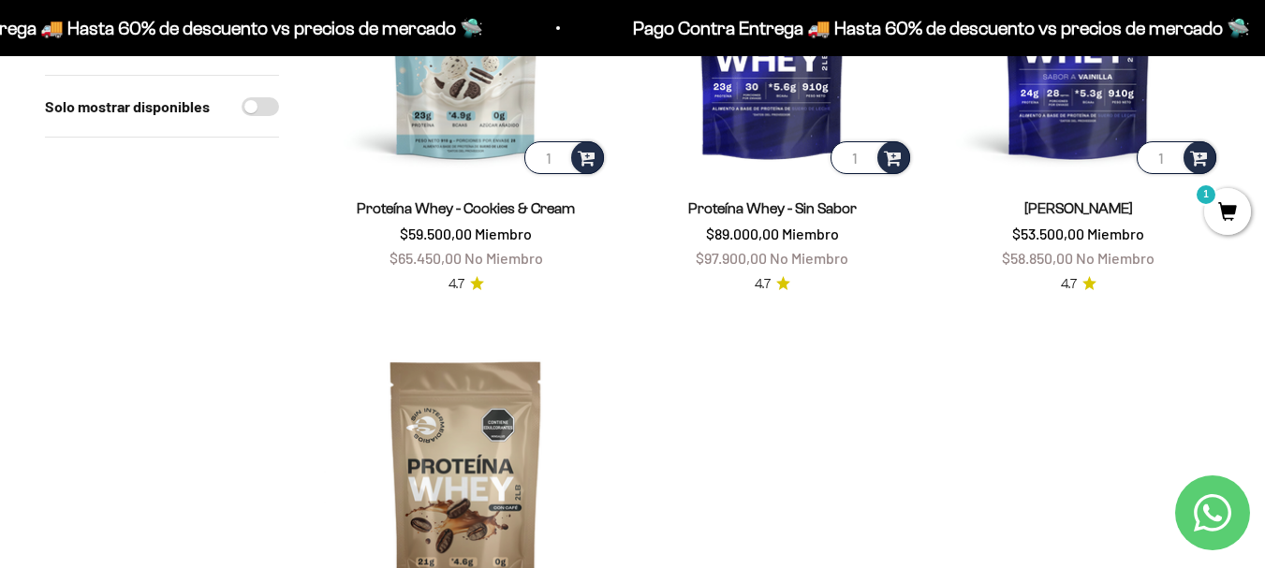
scroll to position [3840, 0]
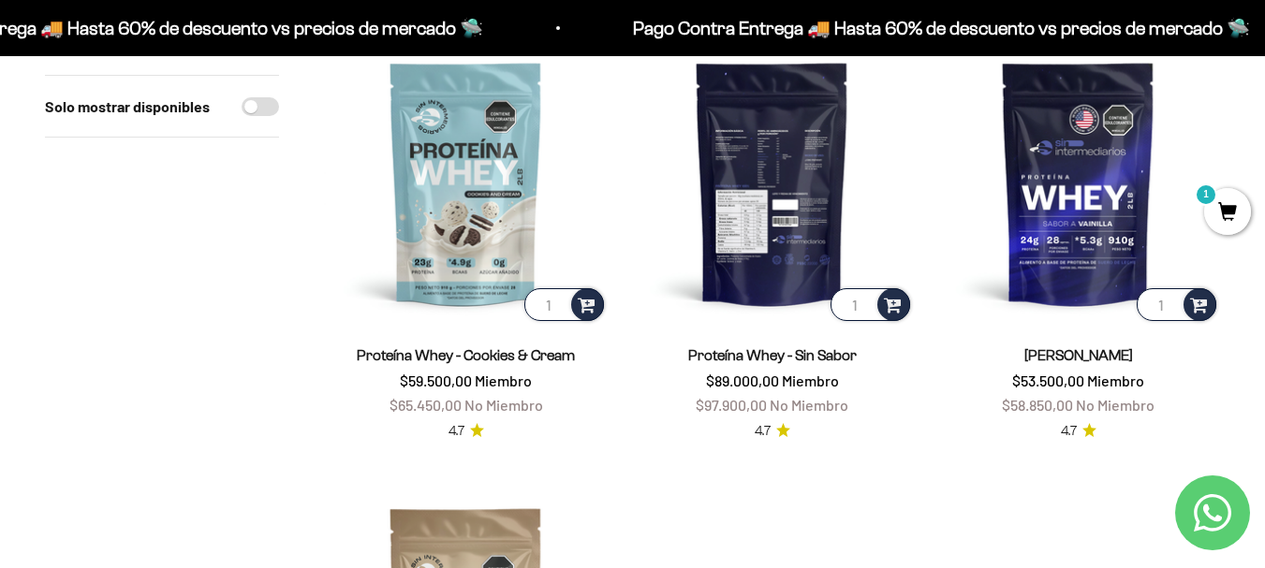
click at [799, 232] on img at bounding box center [772, 183] width 284 height 284
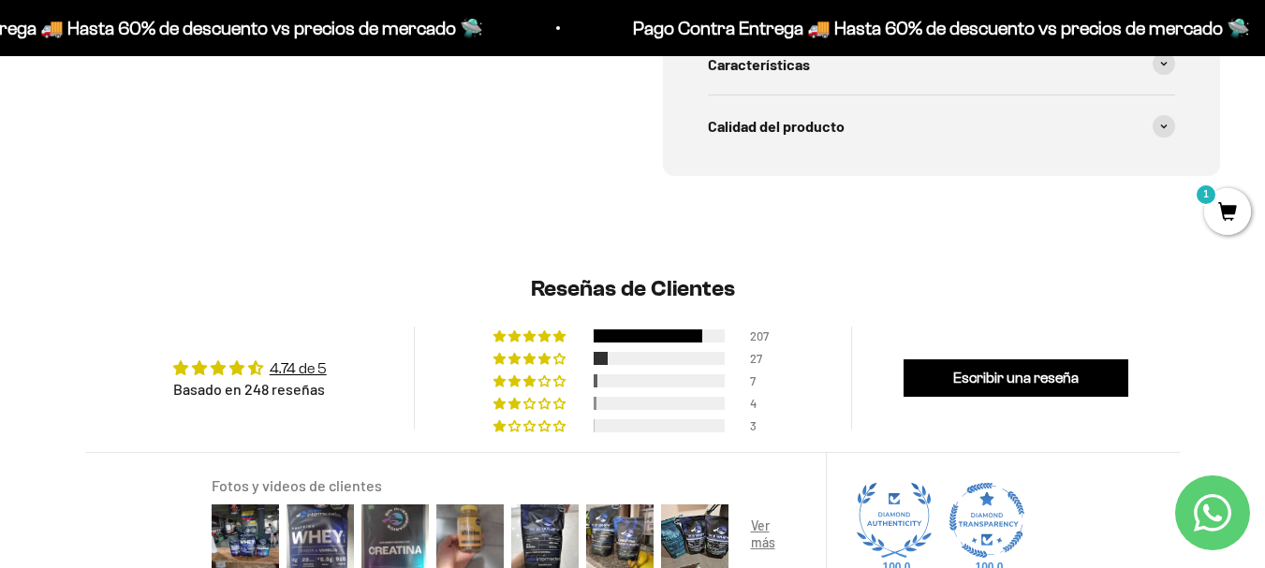
scroll to position [1405, 0]
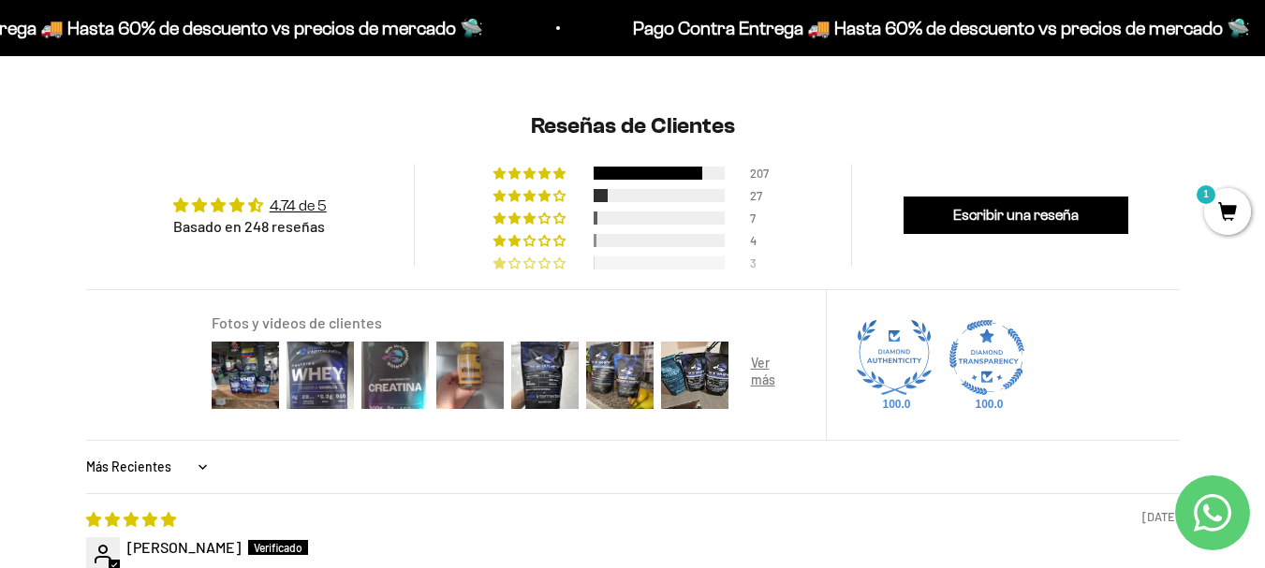
click at [651, 258] on div at bounding box center [659, 263] width 131 height 13
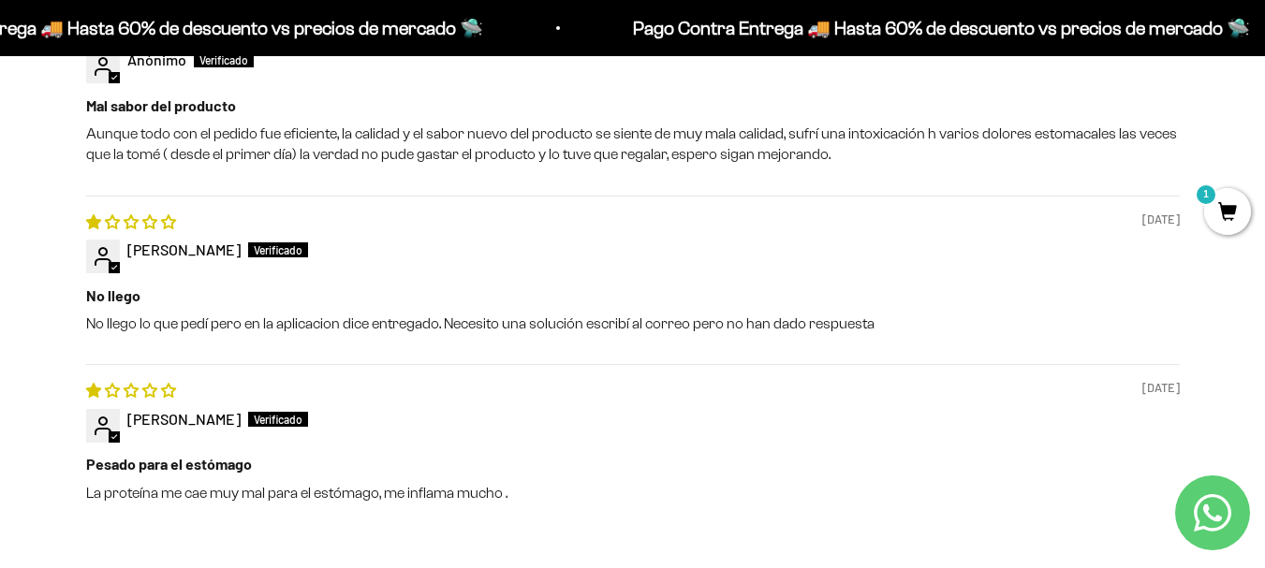
scroll to position [1936, 0]
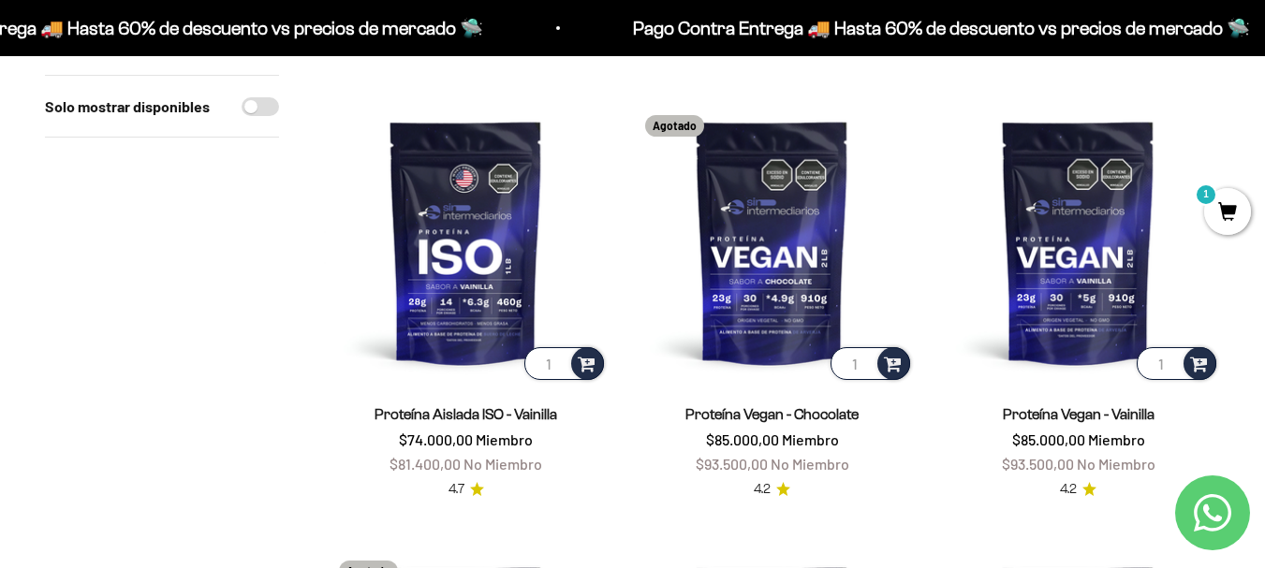
scroll to position [2940, 0]
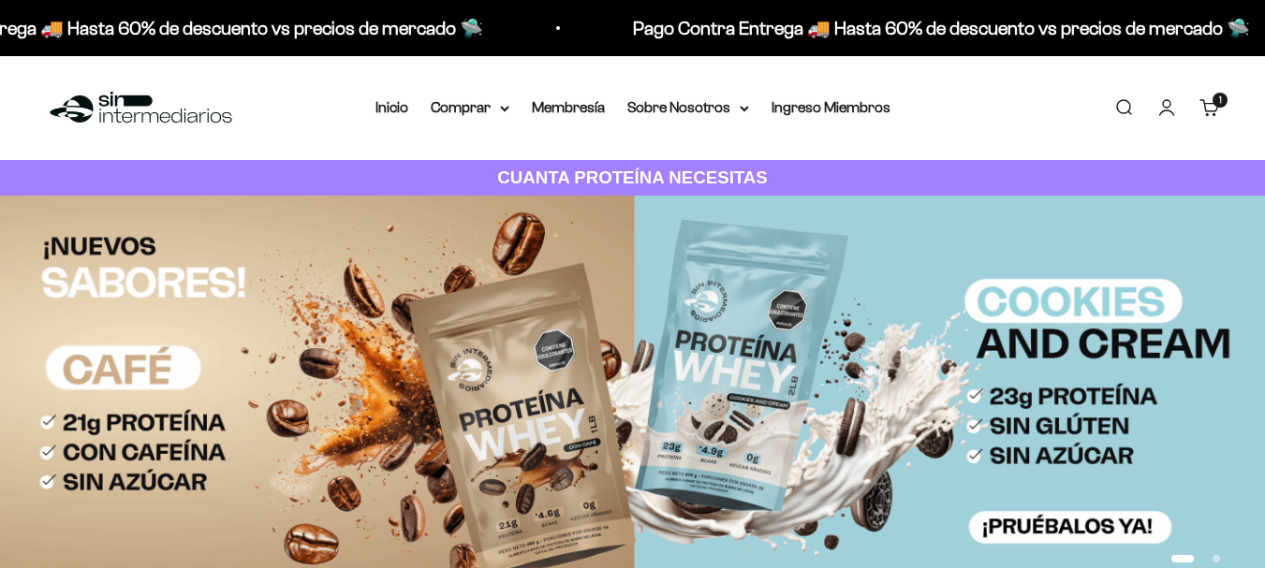
scroll to position [94, 0]
